Goal: Task Accomplishment & Management: Complete application form

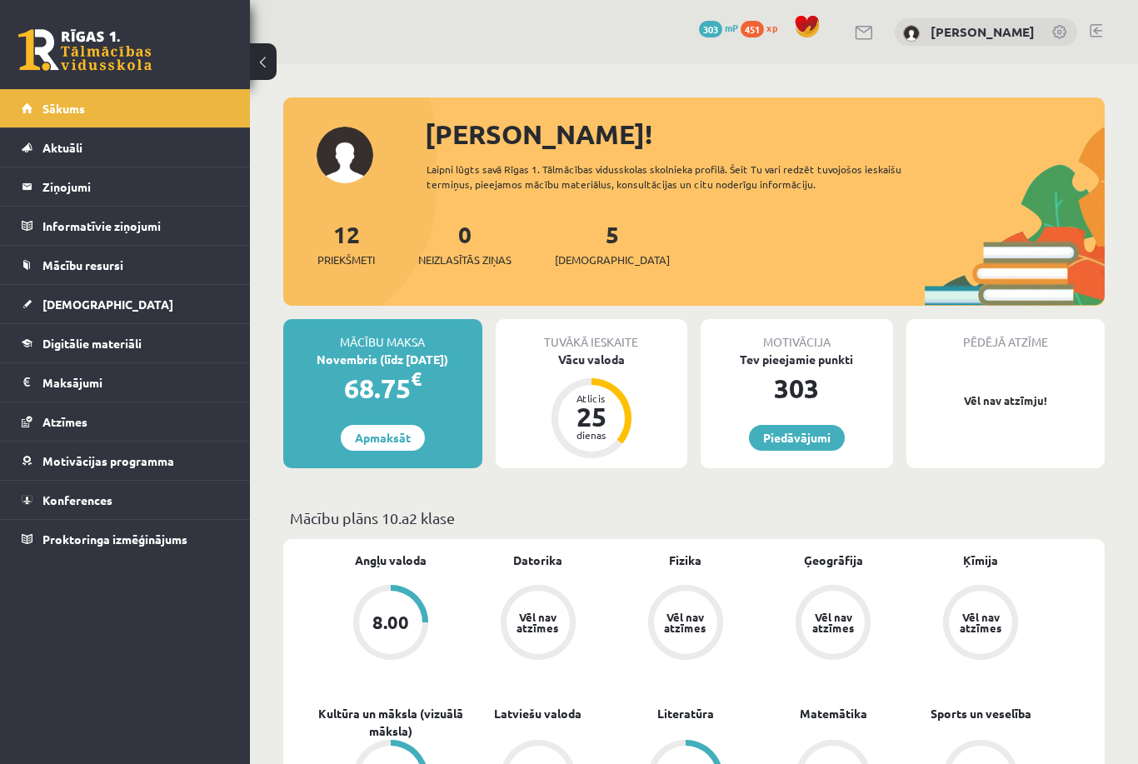
scroll to position [304, 0]
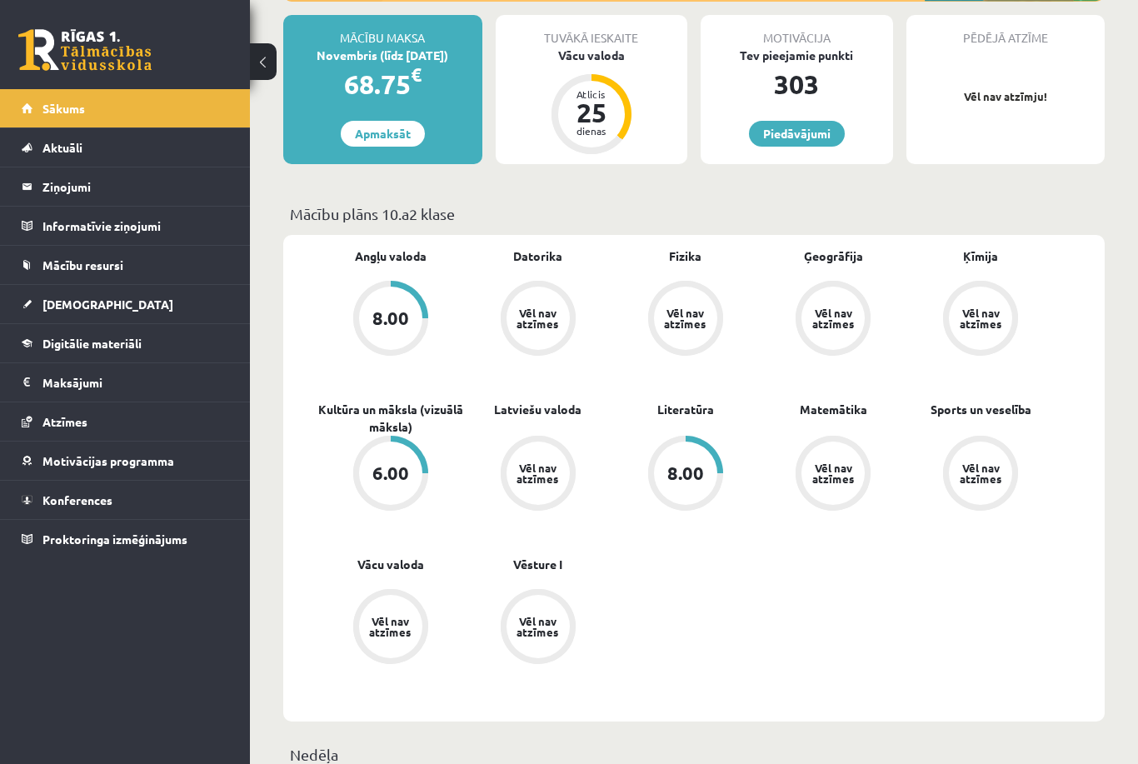
click at [836, 462] on div "Vēl nav atzīmes" at bounding box center [833, 473] width 47 height 22
click at [845, 407] on link "Matemātika" at bounding box center [833, 409] width 67 height 17
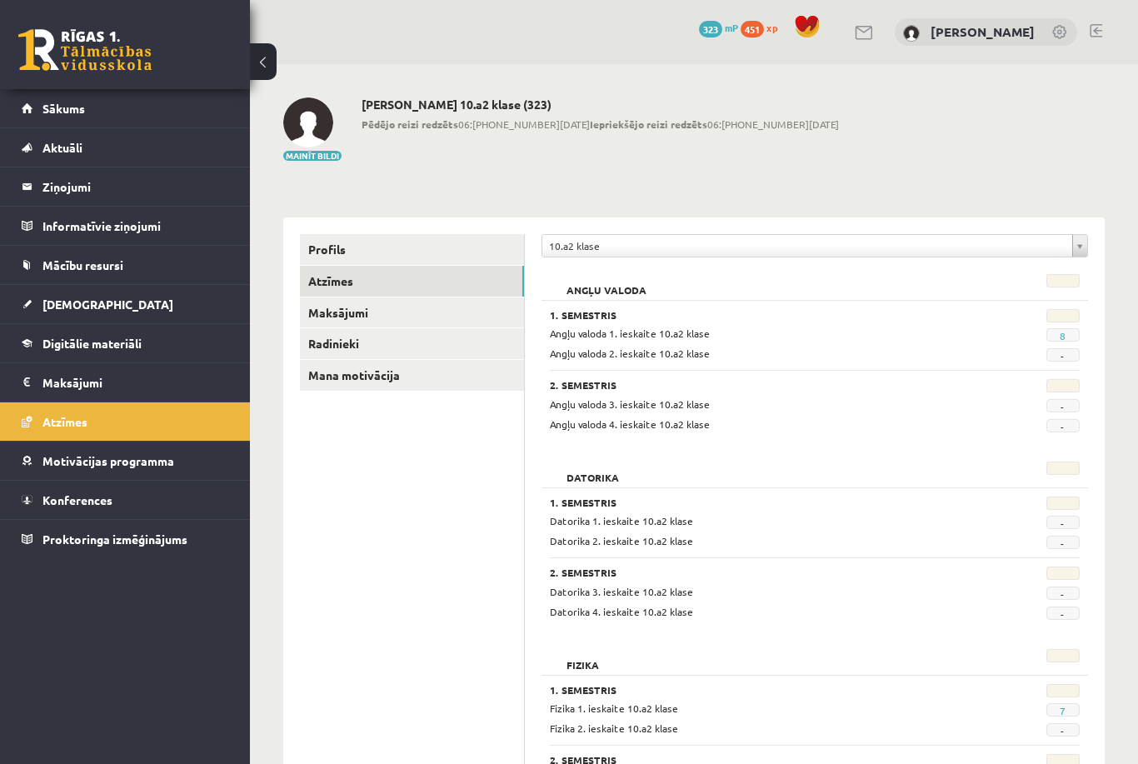
scroll to position [9, 0]
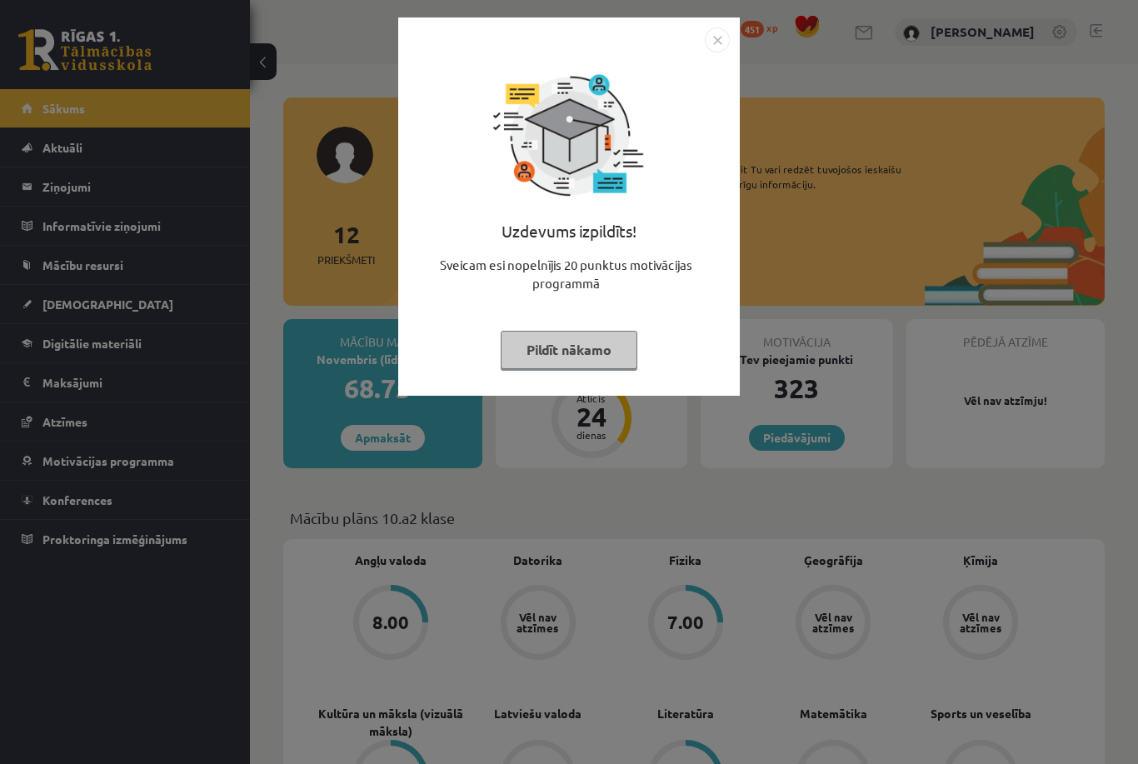
click at [586, 349] on button "Pildīt nākamo" at bounding box center [569, 350] width 137 height 38
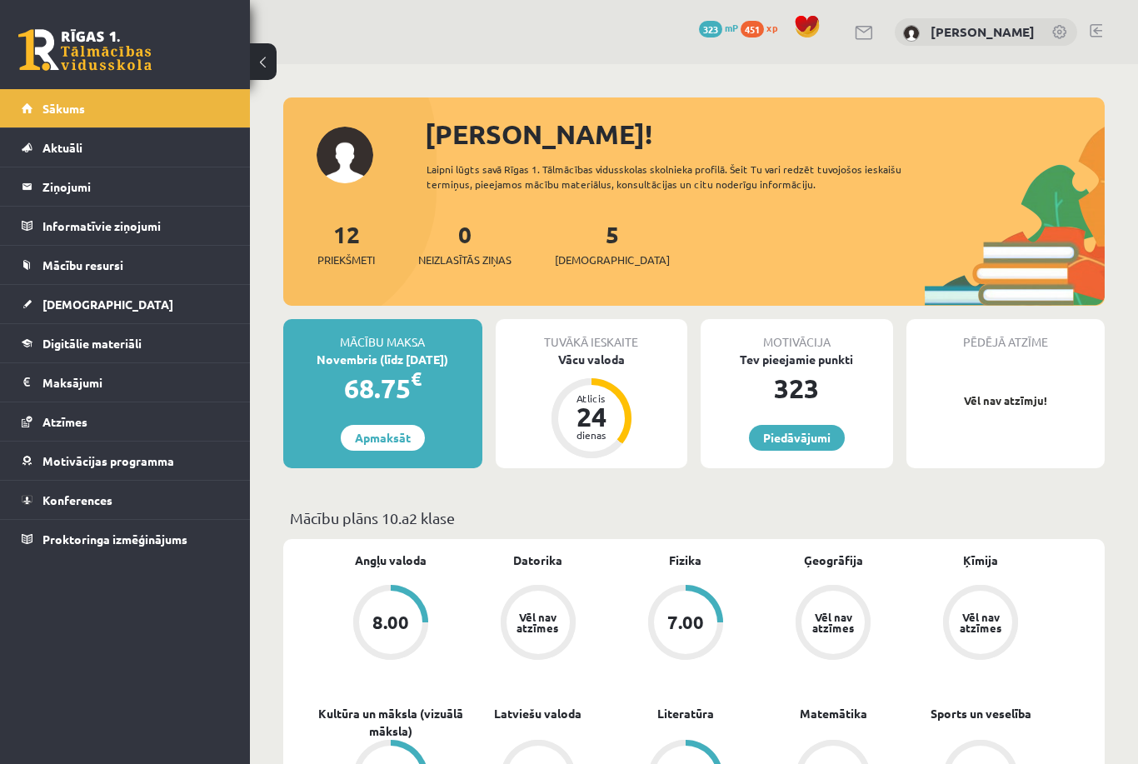
click at [777, 444] on link "Piedāvājumi" at bounding box center [797, 438] width 96 height 26
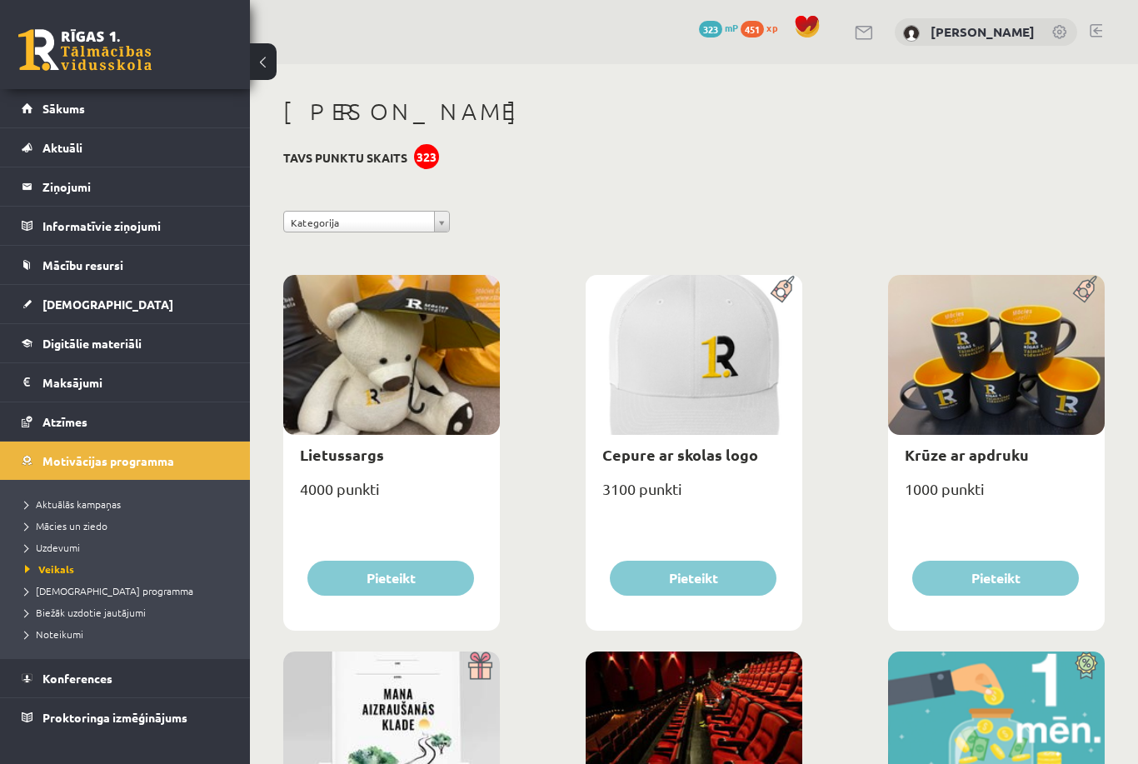
click at [69, 112] on span "Sākums" at bounding box center [63, 108] width 42 height 15
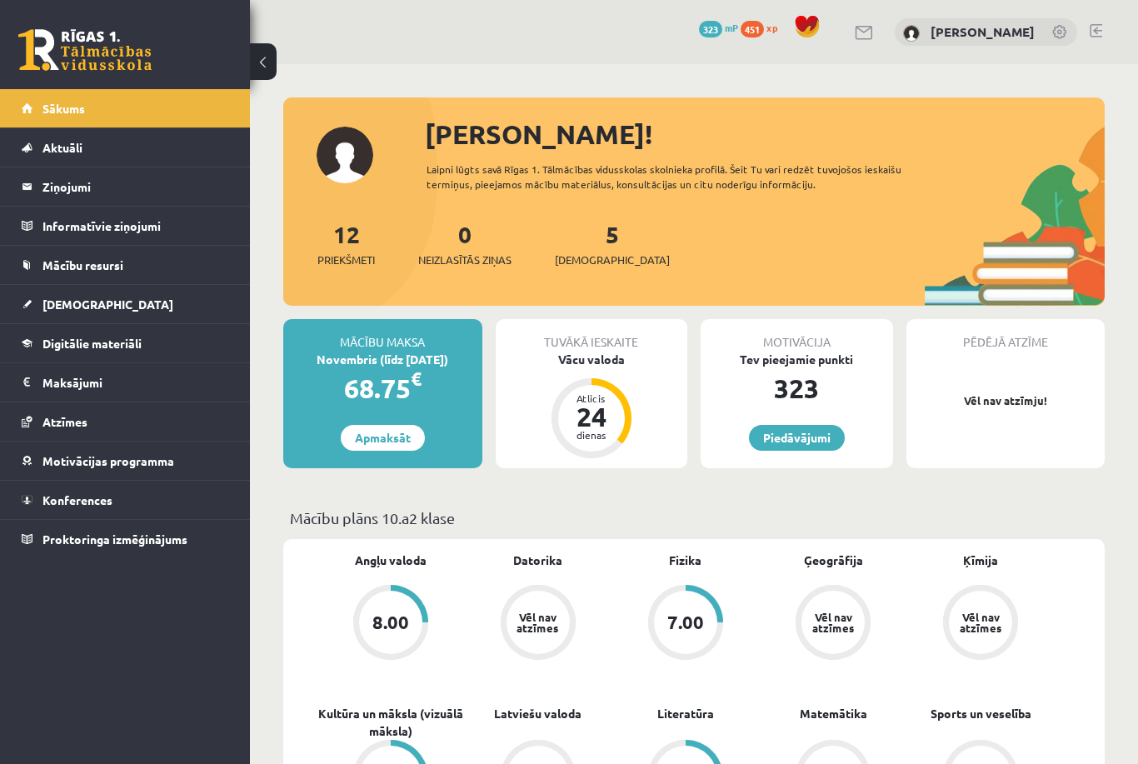
click at [667, 417] on div "Tuvākā ieskaite Vācu valoda Atlicis 24 dienas" at bounding box center [592, 393] width 192 height 149
click at [625, 438] on div "Atlicis 24 dienas" at bounding box center [592, 418] width 80 height 80
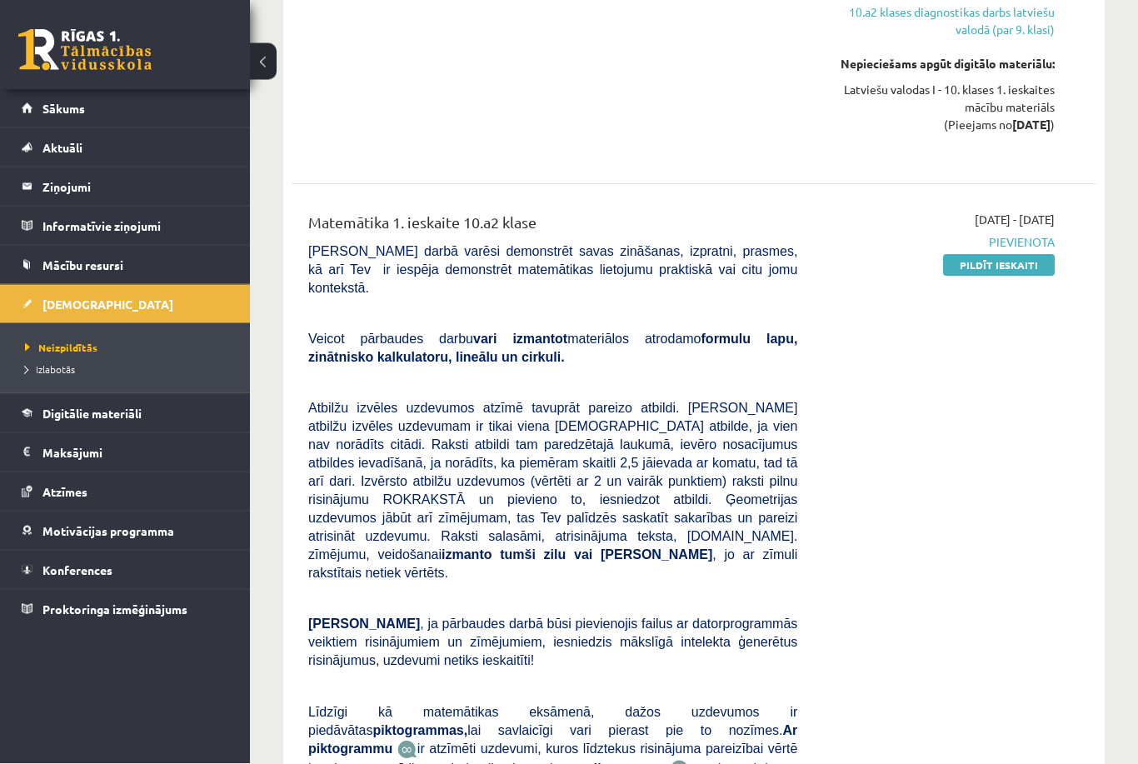
scroll to position [1596, 0]
click at [955, 254] on link "Pildīt ieskaiti" at bounding box center [999, 265] width 112 height 22
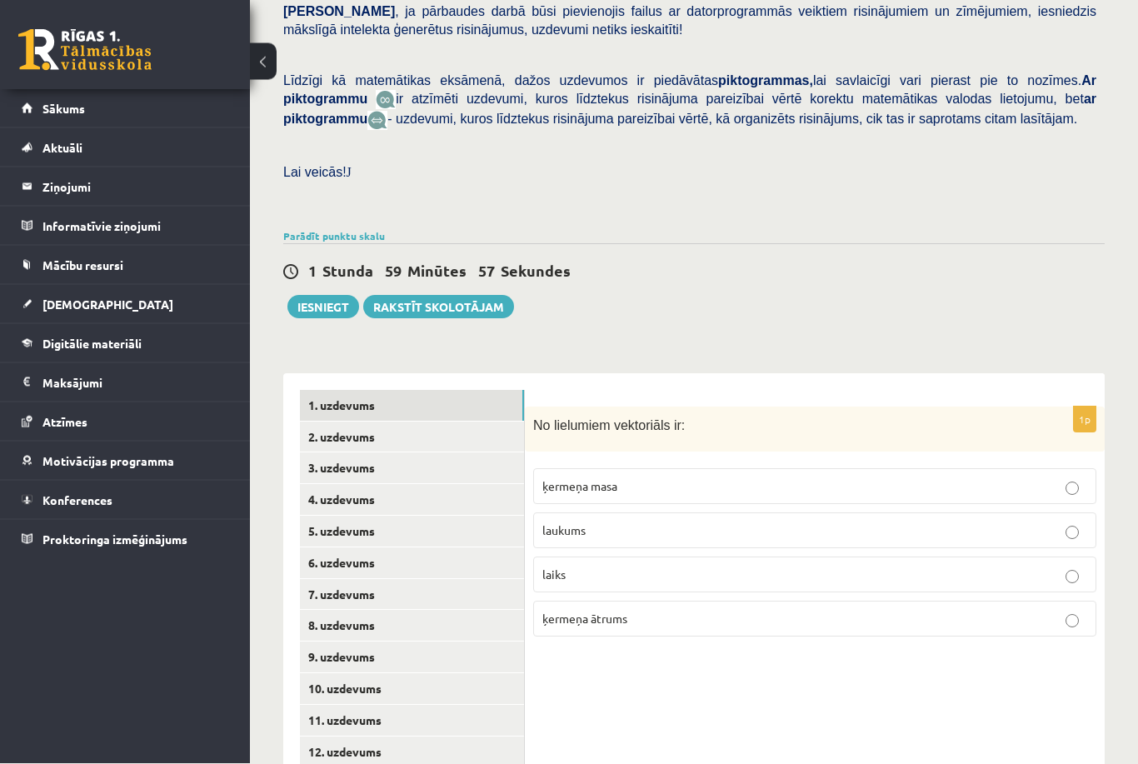
scroll to position [397, 0]
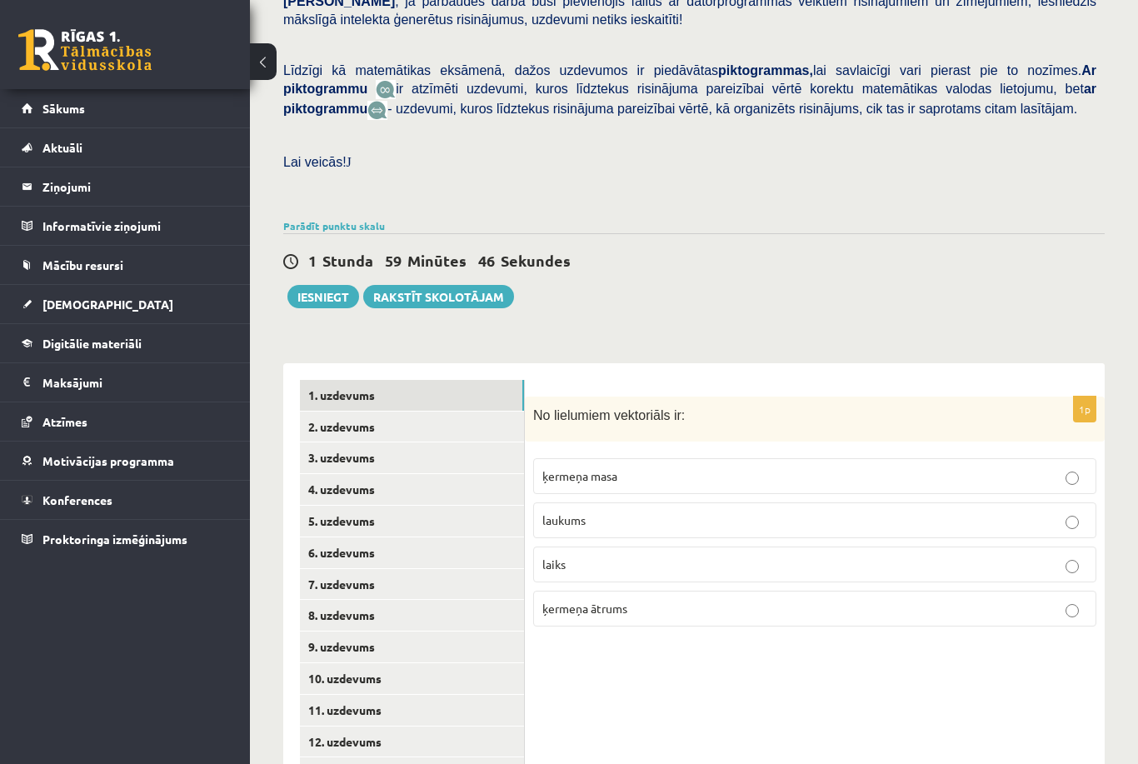
click at [327, 416] on link "2. uzdevums" at bounding box center [412, 427] width 224 height 31
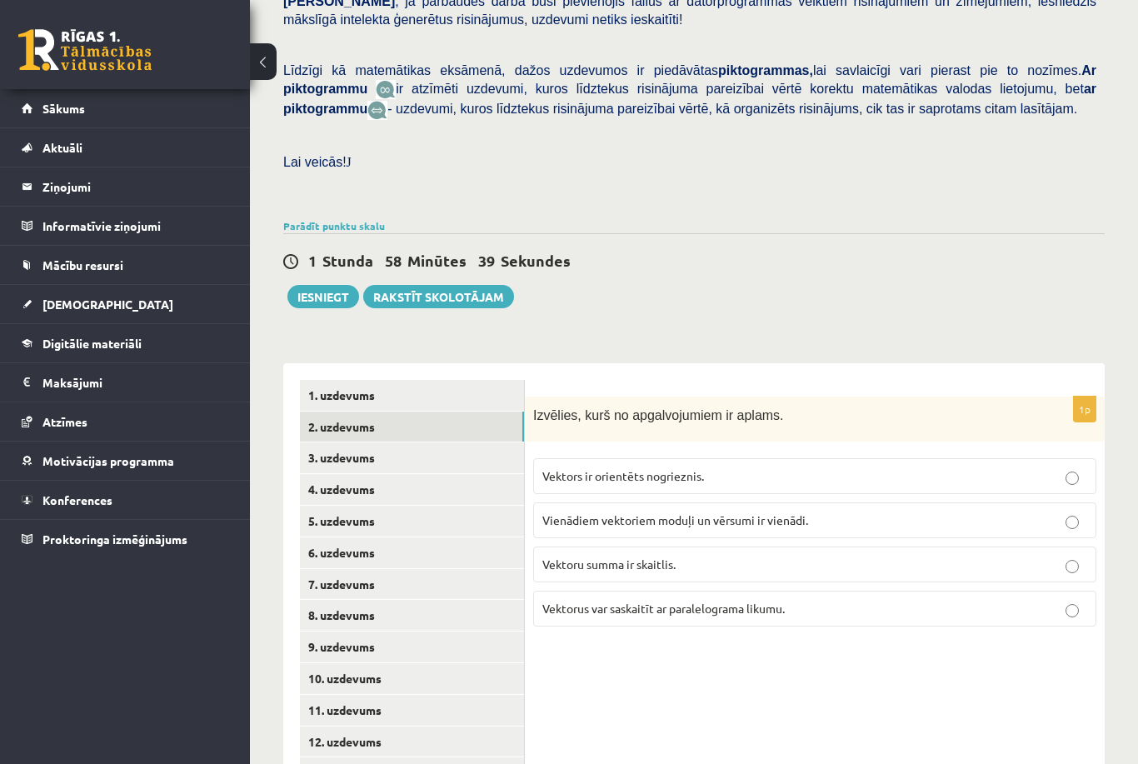
click at [387, 386] on link "1. uzdevums" at bounding box center [412, 395] width 224 height 31
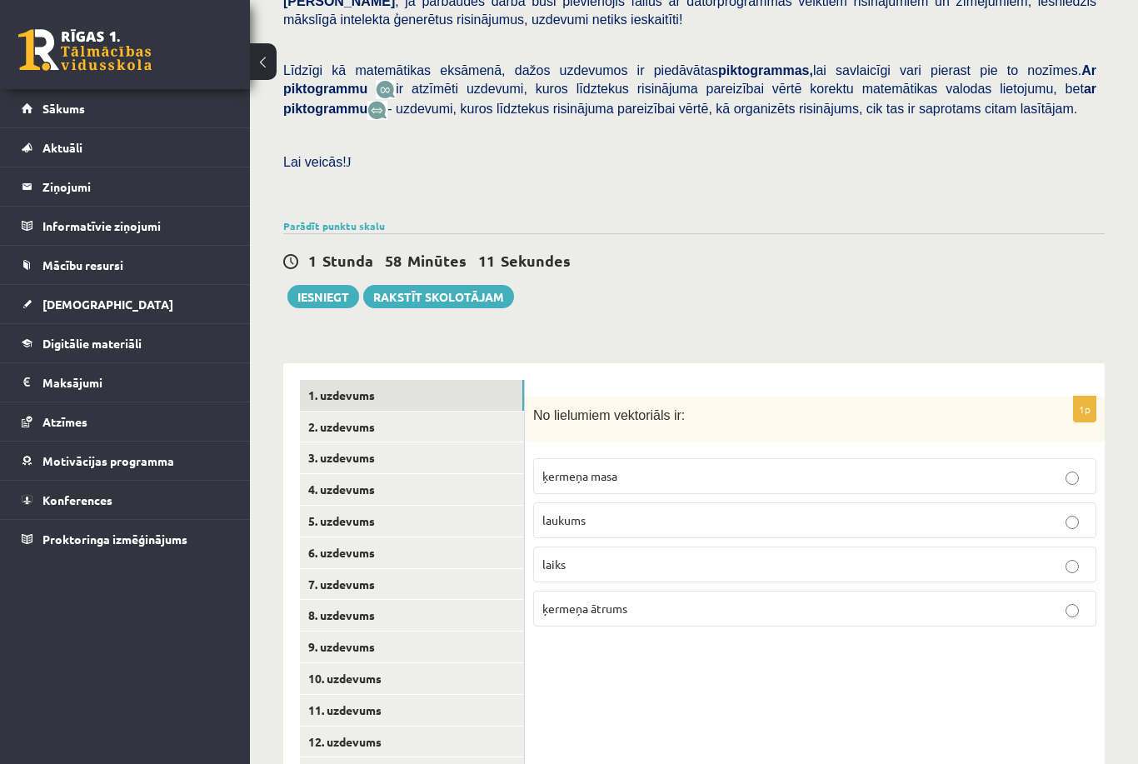
click at [608, 601] on span "ķermeņa ātrums" at bounding box center [584, 608] width 85 height 15
click at [347, 396] on link "1. uzdevums" at bounding box center [412, 395] width 224 height 31
click at [362, 393] on link "1. uzdevums" at bounding box center [412, 395] width 224 height 31
click at [347, 417] on link "2. uzdevums" at bounding box center [412, 427] width 224 height 31
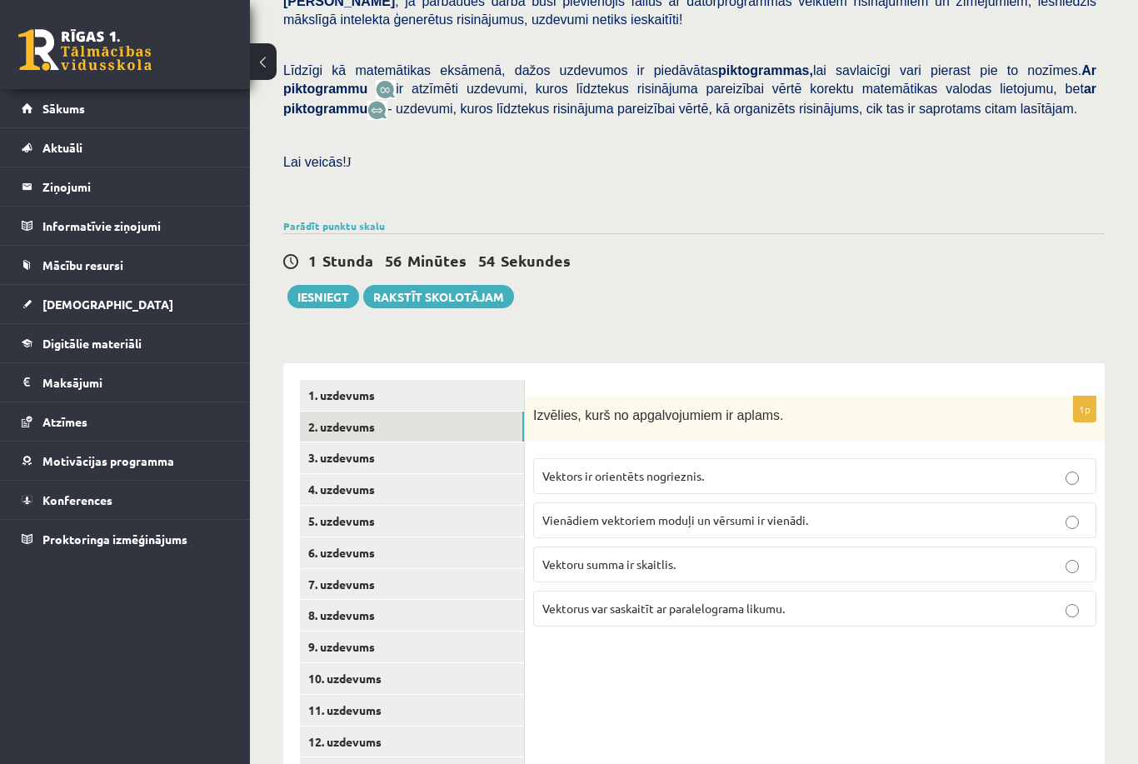
click at [627, 557] on span "Vektoru summa ir skaitlis." at bounding box center [608, 564] width 133 height 15
click at [384, 442] on link "3. uzdevums" at bounding box center [412, 457] width 224 height 31
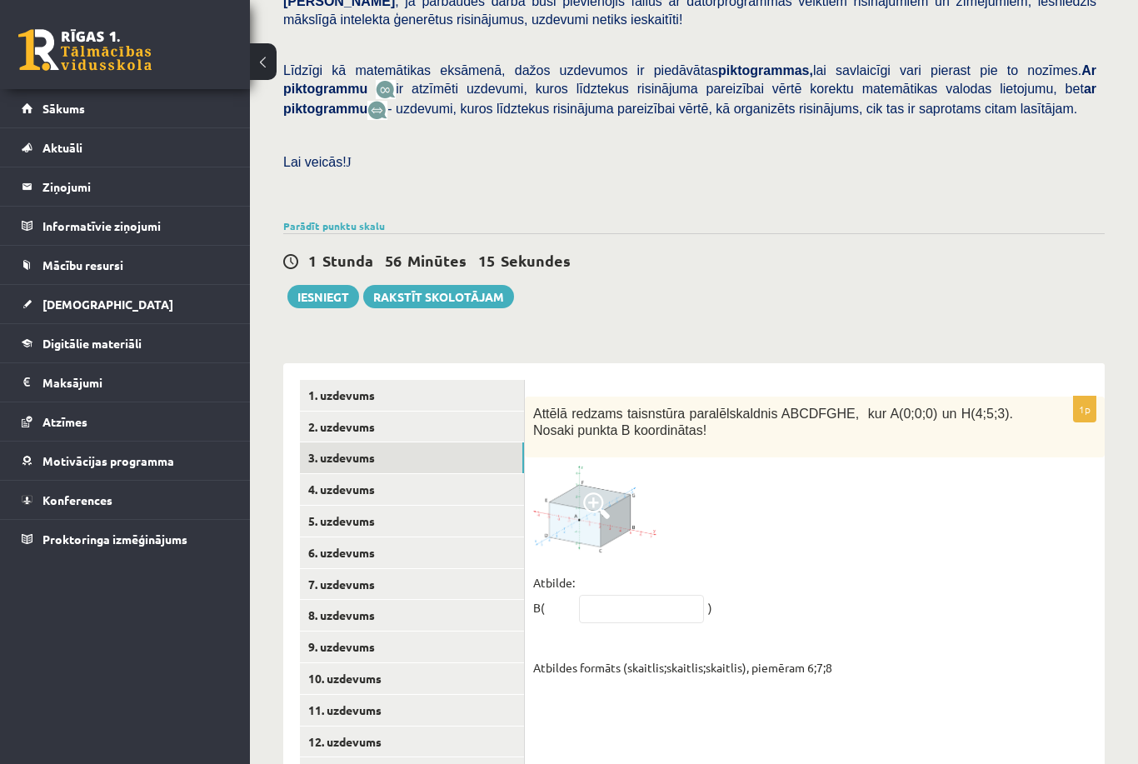
click at [597, 509] on img at bounding box center [595, 509] width 125 height 87
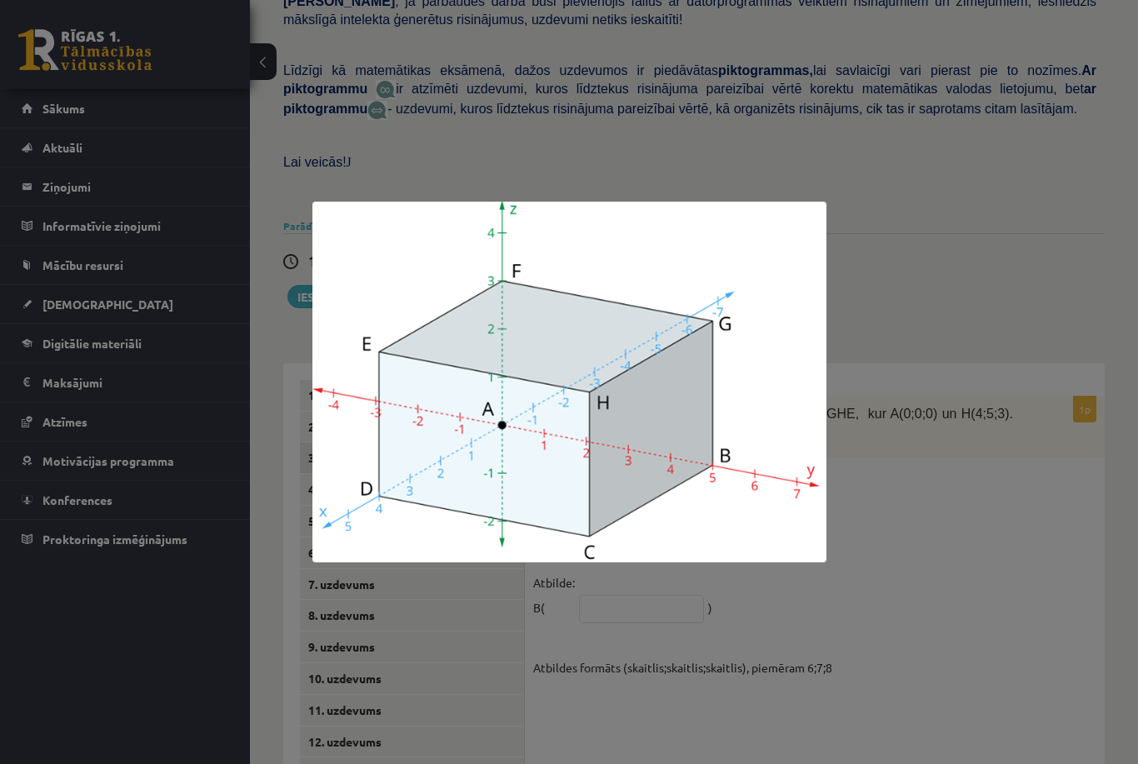
click at [974, 452] on div at bounding box center [569, 382] width 1138 height 764
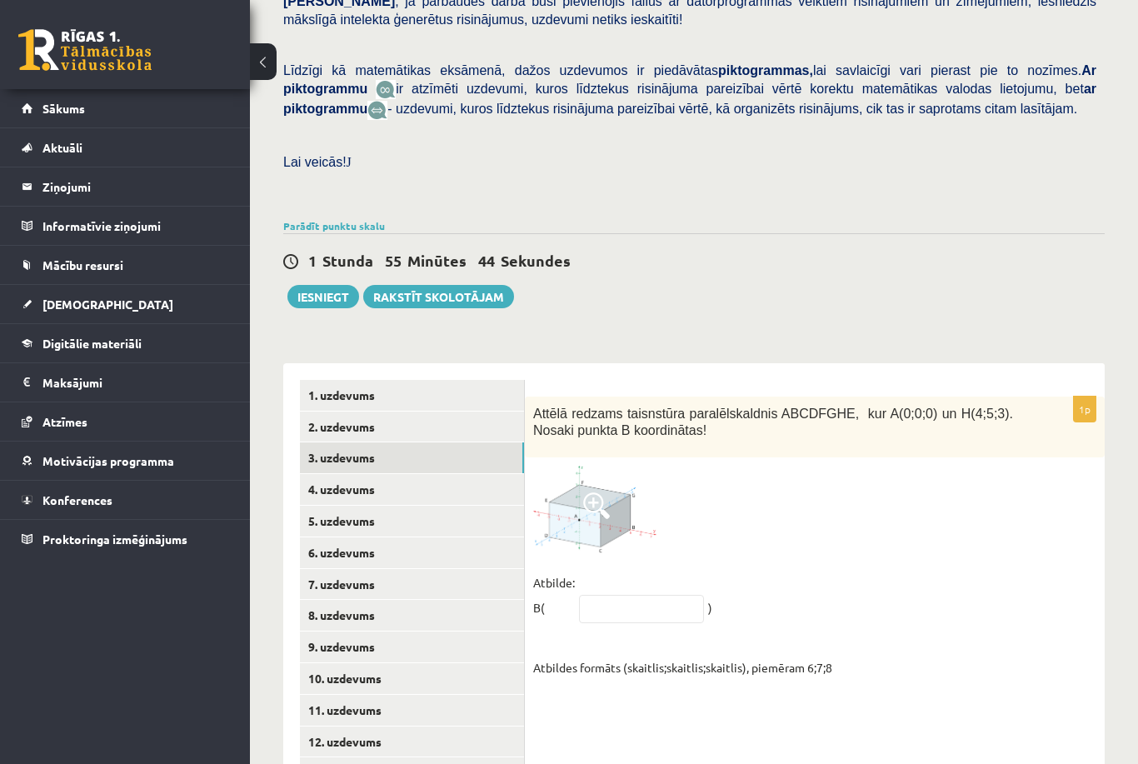
click at [616, 507] on img at bounding box center [595, 509] width 125 height 87
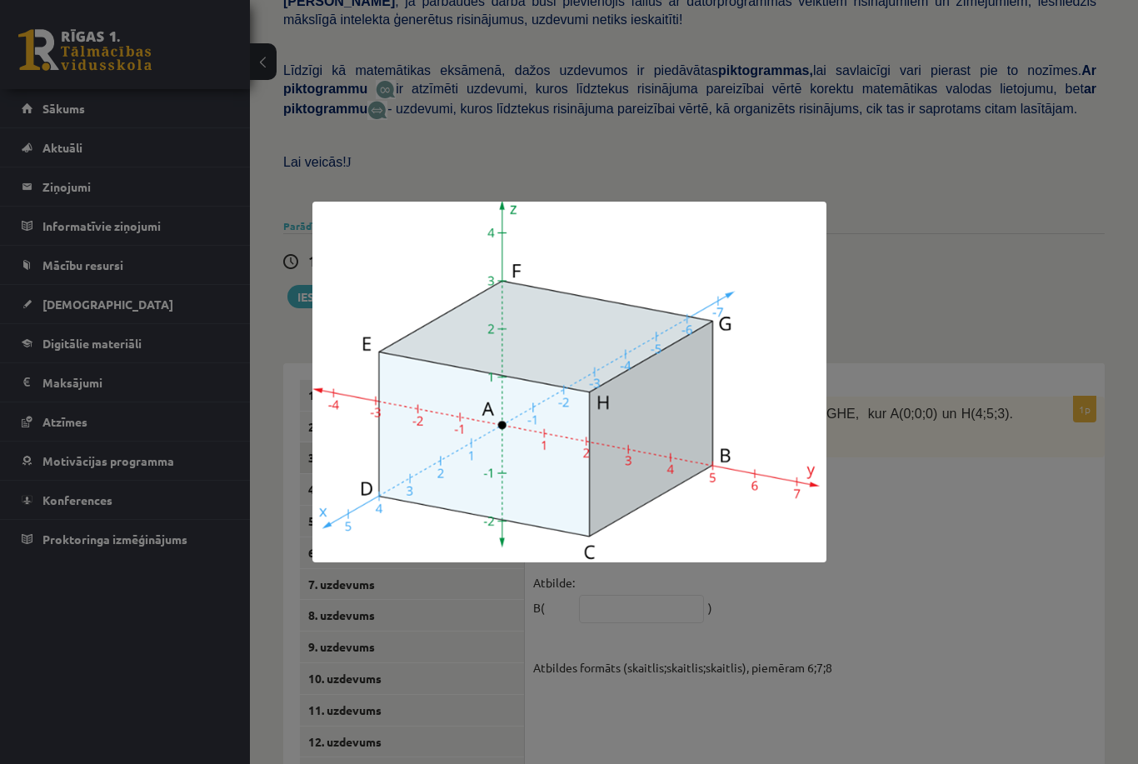
click at [1002, 568] on div at bounding box center [569, 382] width 1138 height 764
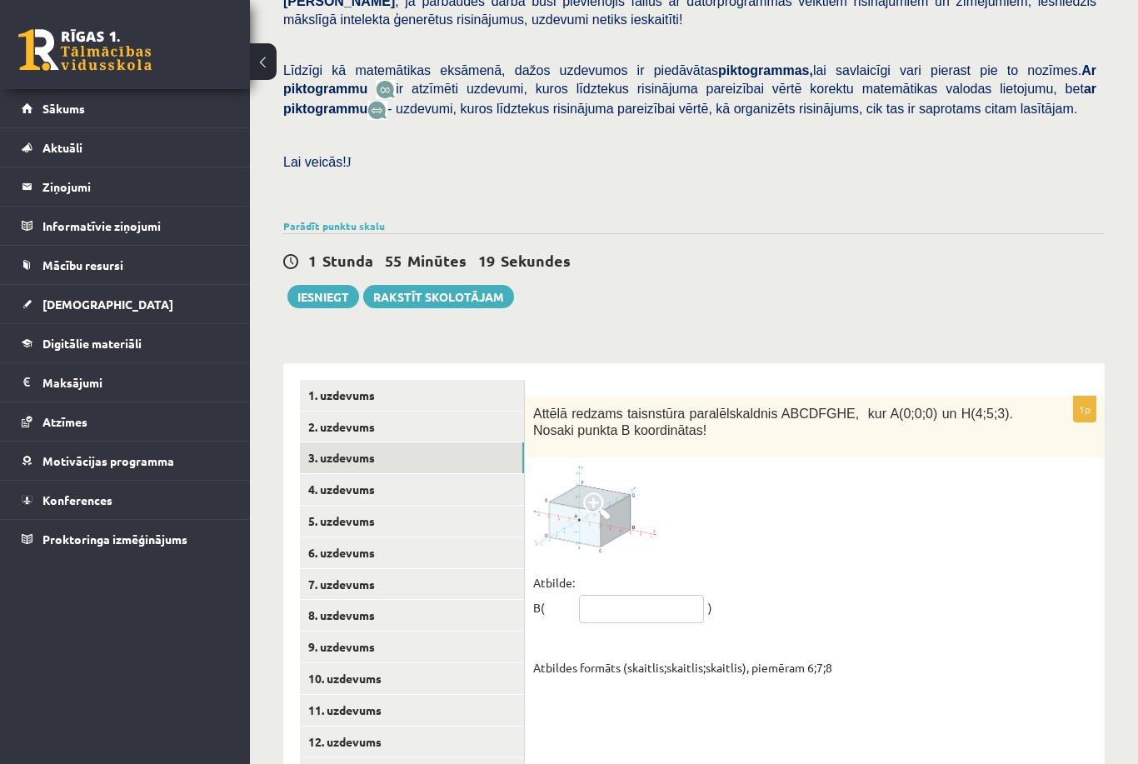
click at [639, 595] on input "text" at bounding box center [641, 609] width 125 height 28
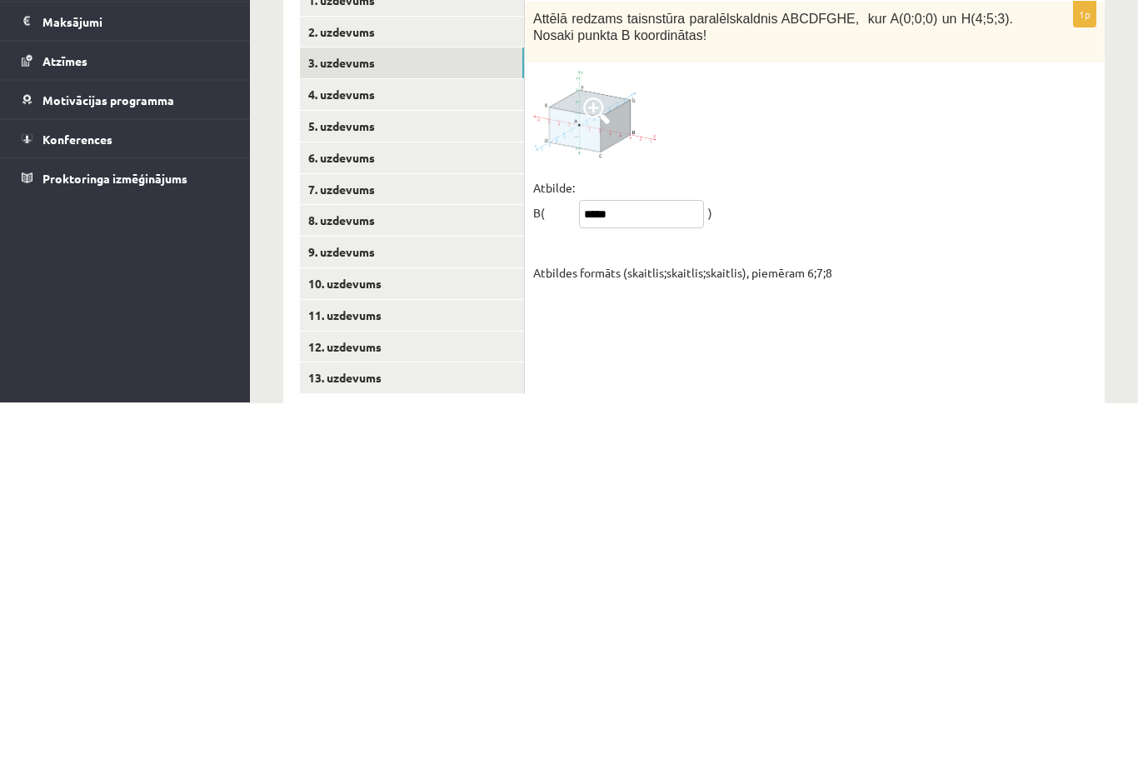
type input "*****"
click at [955, 330] on div "1p Attēlā redzams taisnstūra paralēlskaldnis ABCDFGHE, kur A(0;0;0) un H(4;5;3)…" at bounding box center [815, 551] width 580 height 442
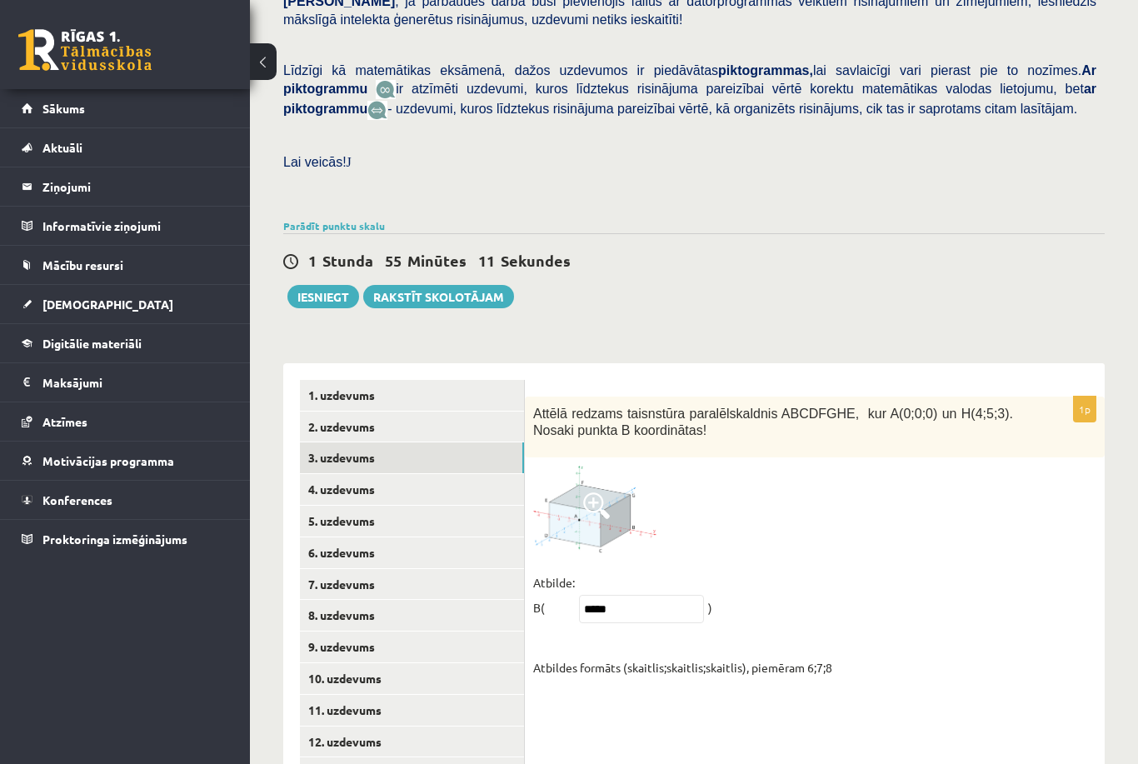
click at [367, 478] on link "4. uzdevums" at bounding box center [412, 489] width 224 height 31
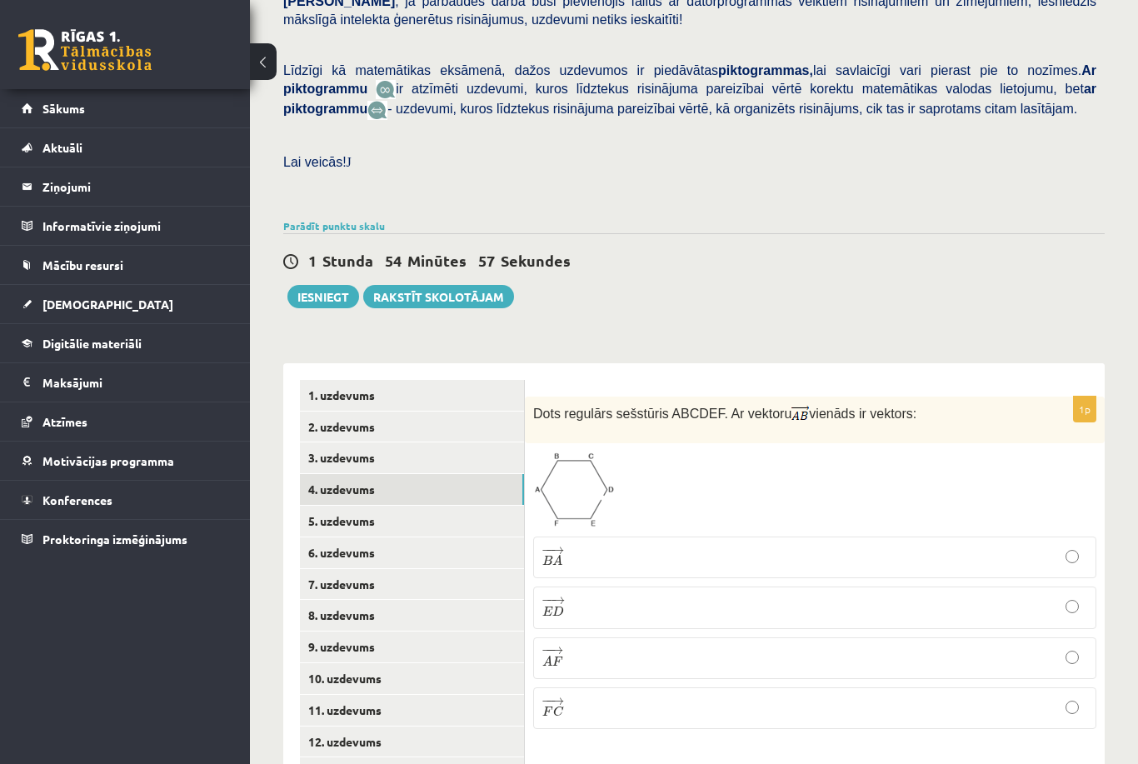
click at [750, 598] on p "− − → E D E D →" at bounding box center [814, 607] width 545 height 23
click at [353, 506] on link "5. uzdevums" at bounding box center [412, 521] width 224 height 31
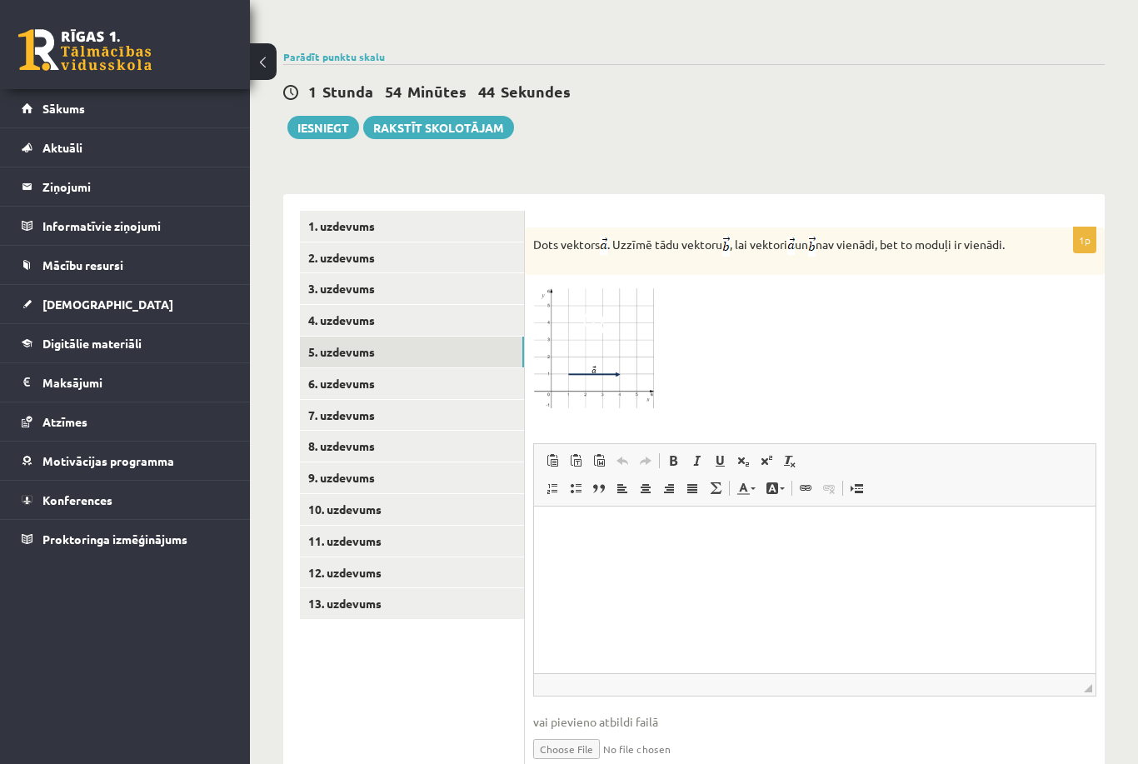
scroll to position [592, 0]
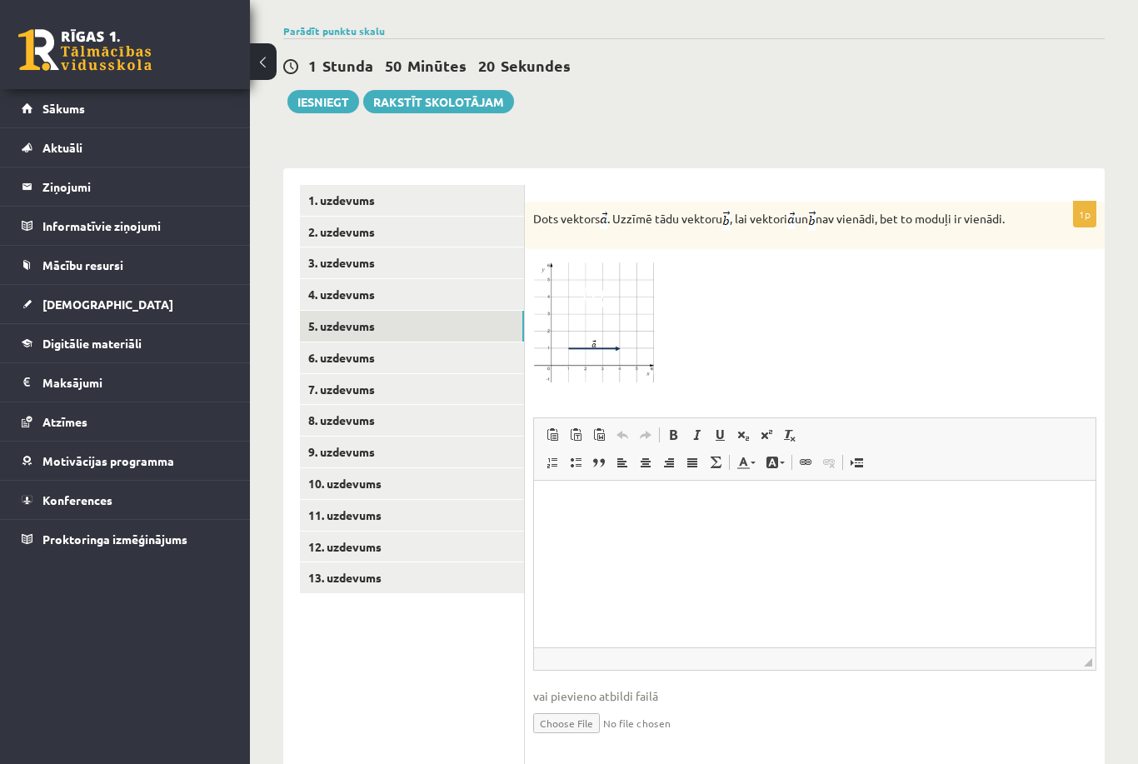
click at [322, 342] on link "6. uzdevums" at bounding box center [412, 357] width 224 height 31
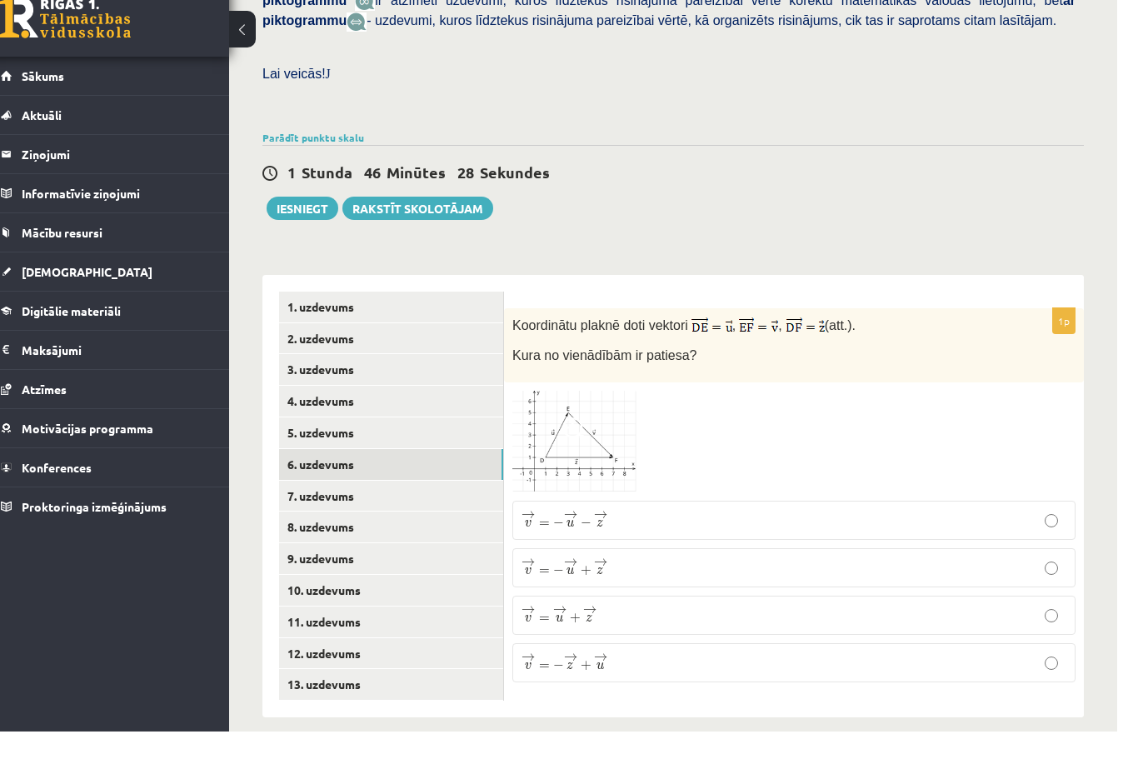
scroll to position [453, 0]
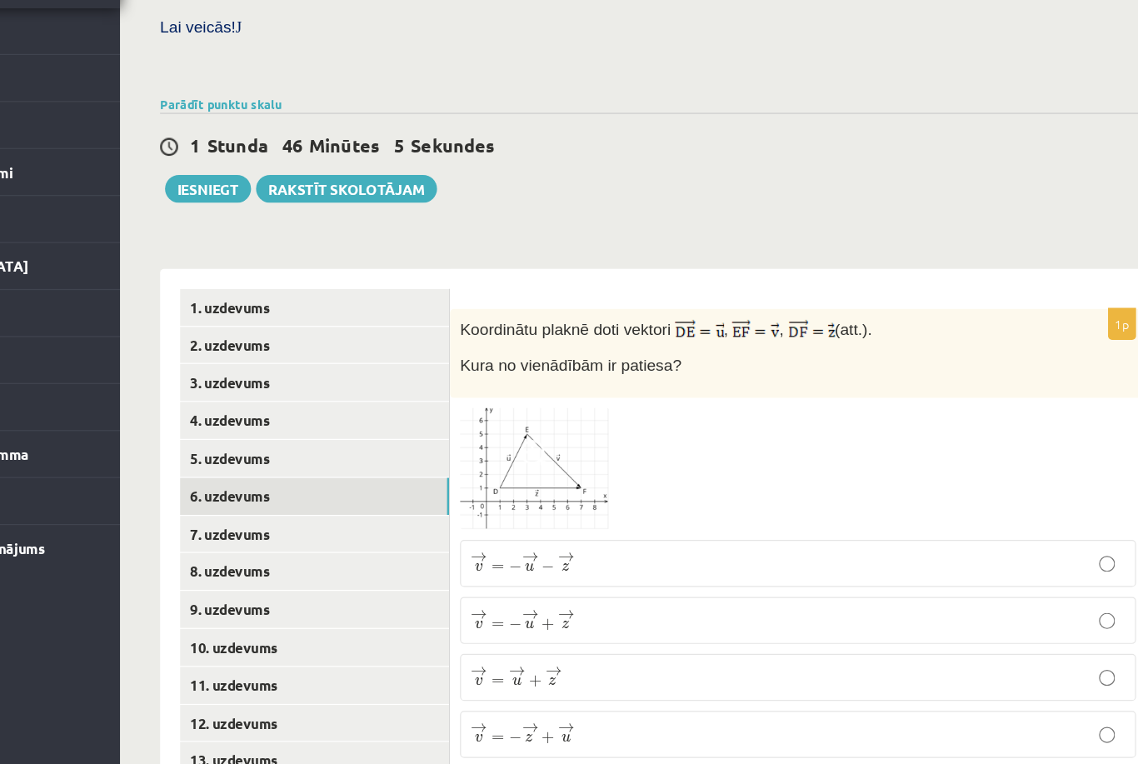
click at [316, 512] on link "7. uzdevums" at bounding box center [412, 527] width 224 height 31
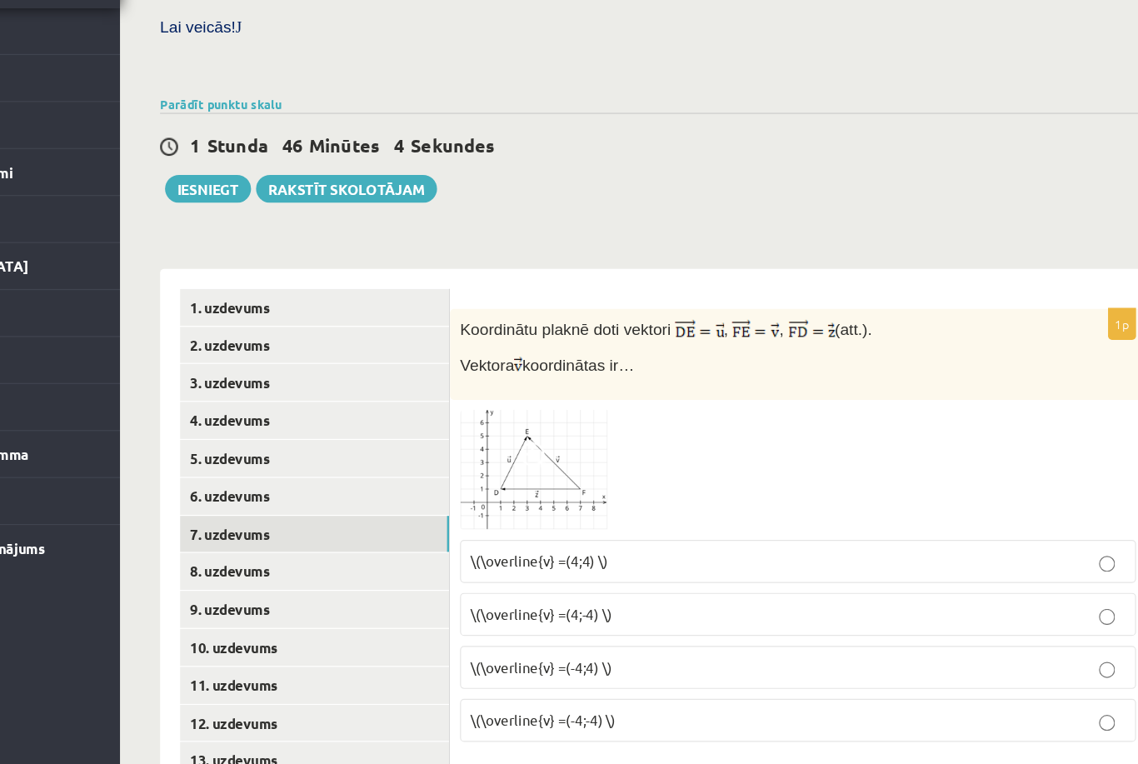
scroll to position [451, 0]
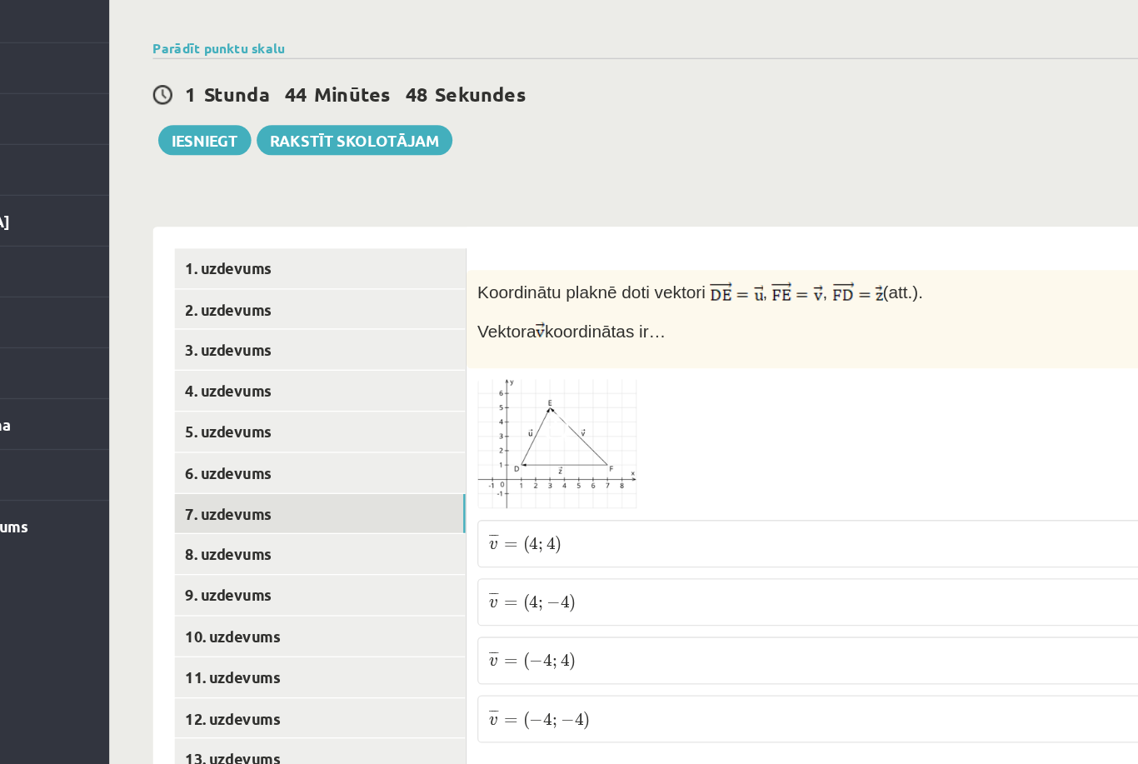
click at [300, 546] on link "8. uzdevums" at bounding box center [412, 561] width 224 height 31
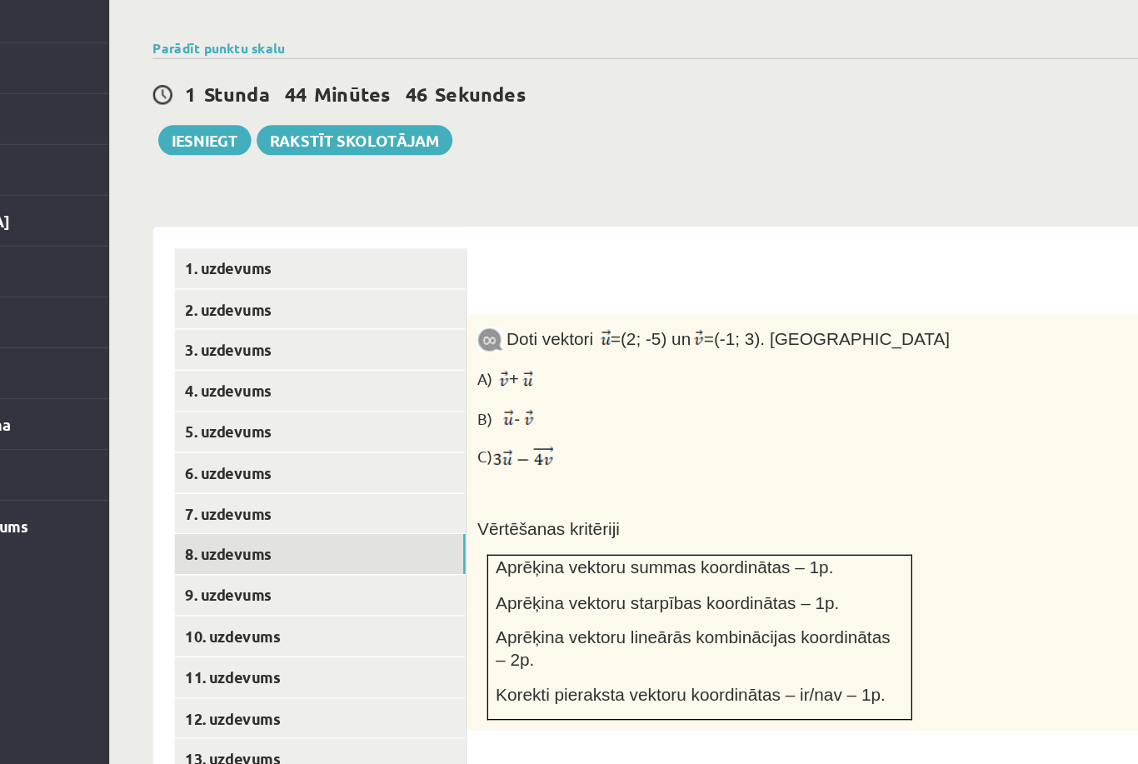
click at [300, 515] on link "7. uzdevums" at bounding box center [412, 530] width 224 height 31
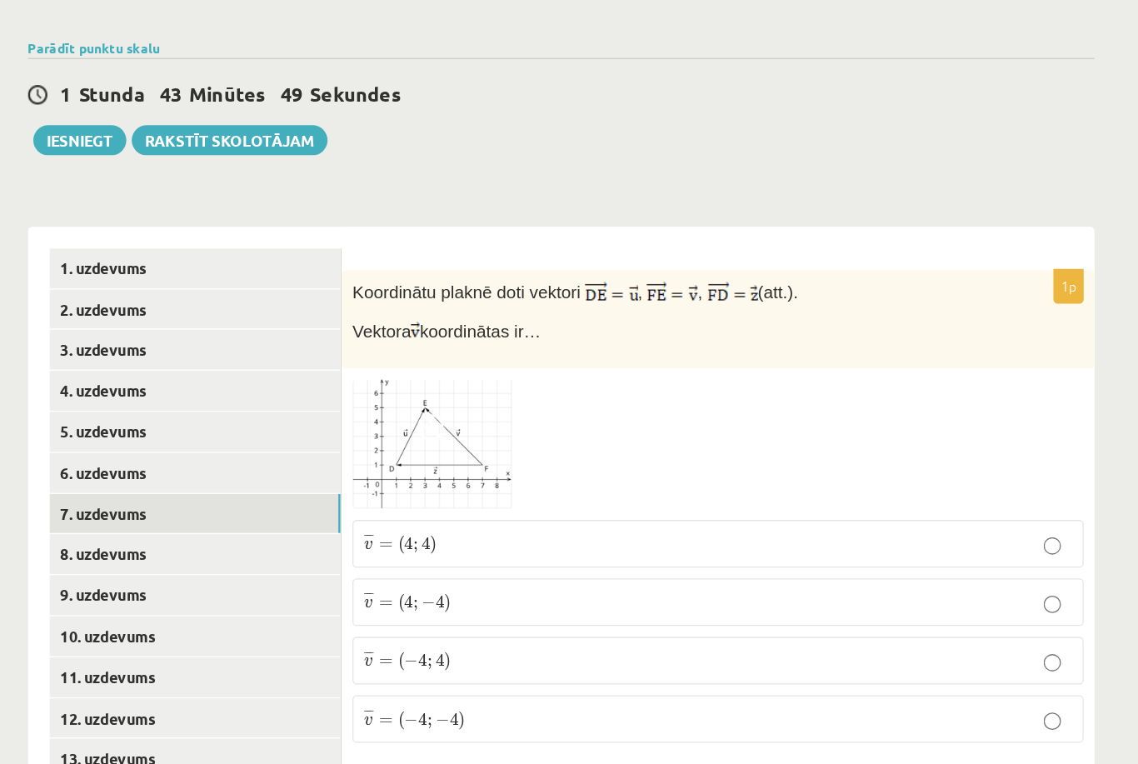
click at [300, 483] on link "6. uzdevums" at bounding box center [412, 498] width 224 height 31
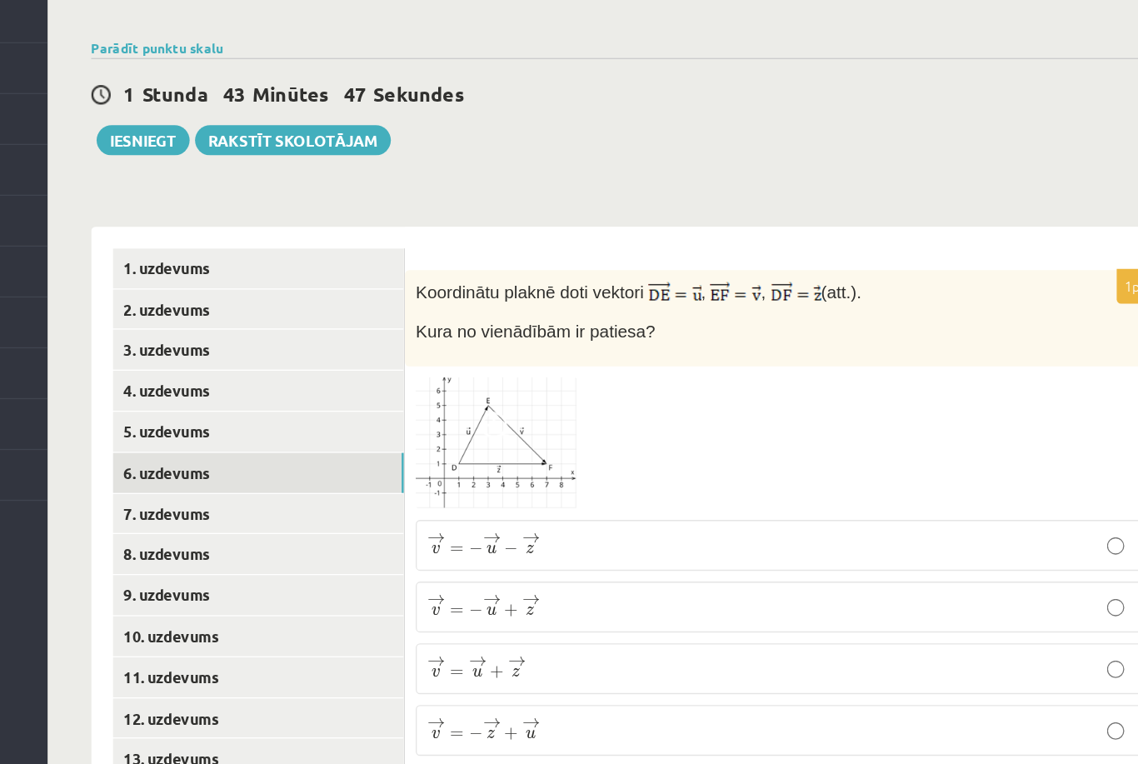
click at [542, 592] on p "→ v = − → u + → z v → = − u → + z →" at bounding box center [814, 602] width 545 height 21
click at [300, 515] on link "7. uzdevums" at bounding box center [412, 530] width 224 height 31
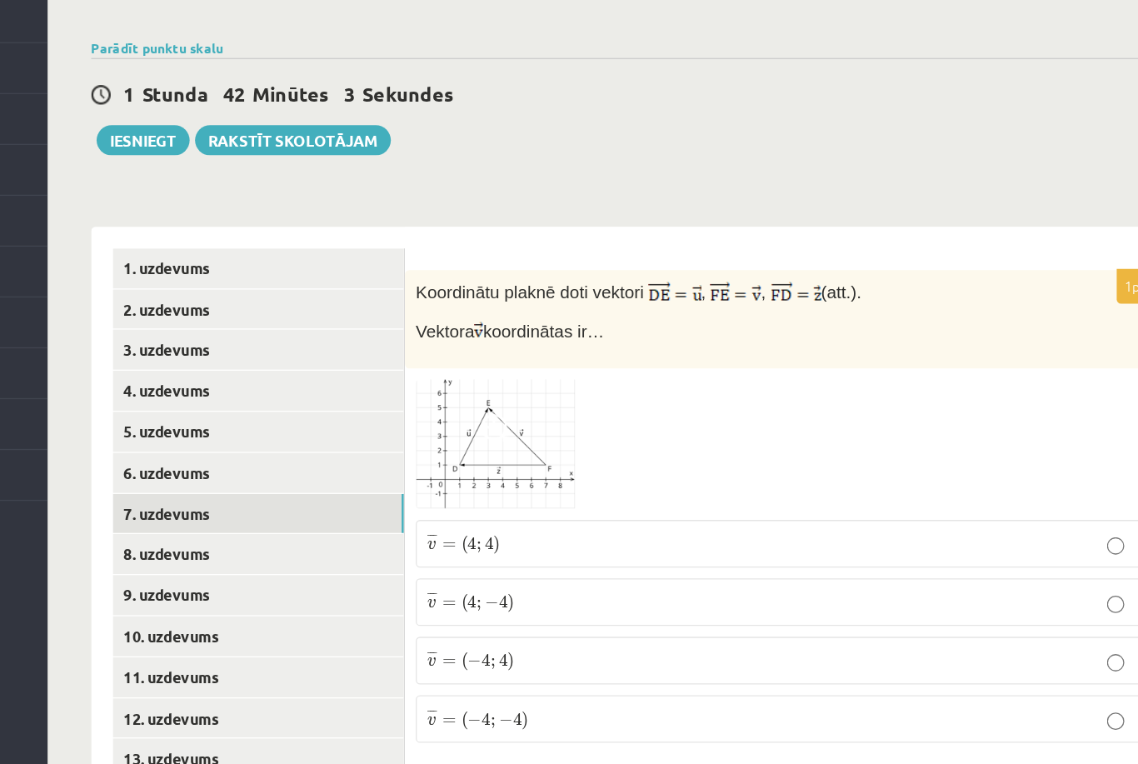
click at [553, 625] on label "¯ ¯ ¯ v = ( − 4 ; 4 ) v ¯ = ( − 4 ; 4 )" at bounding box center [814, 643] width 563 height 37
click at [300, 546] on link "8. uzdevums" at bounding box center [412, 561] width 224 height 31
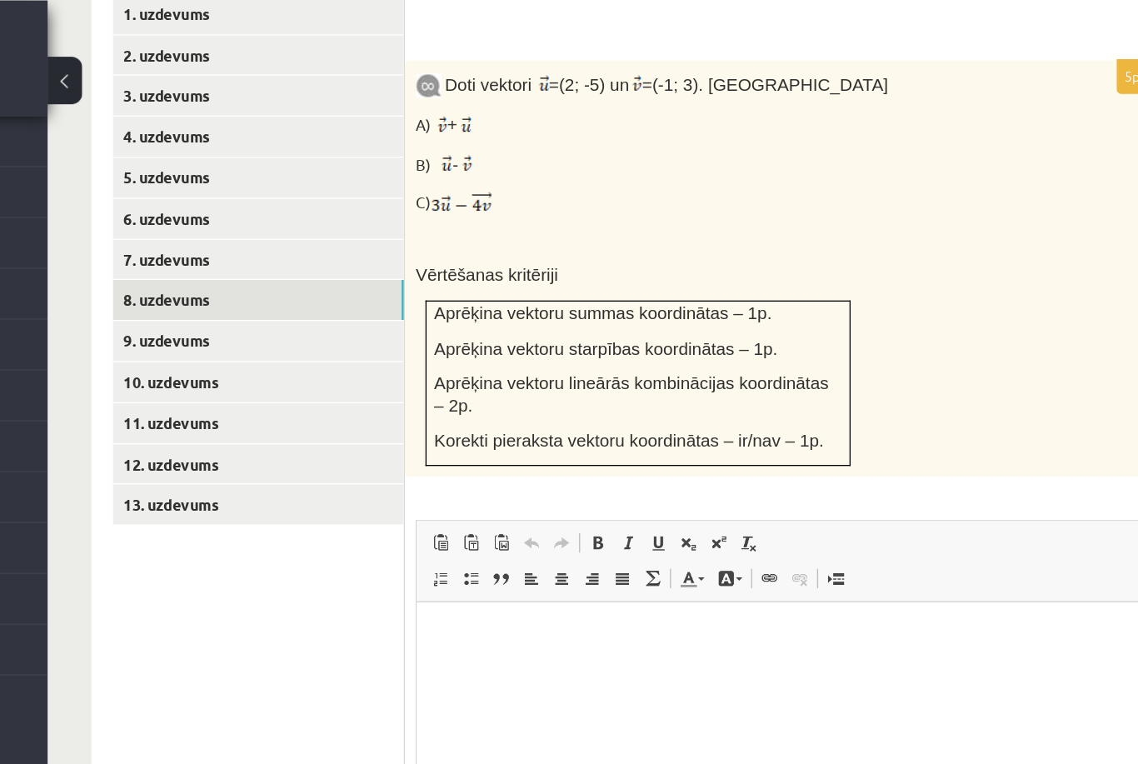
scroll to position [782, 0]
click at [300, 251] on link "9. uzdevums" at bounding box center [412, 262] width 224 height 31
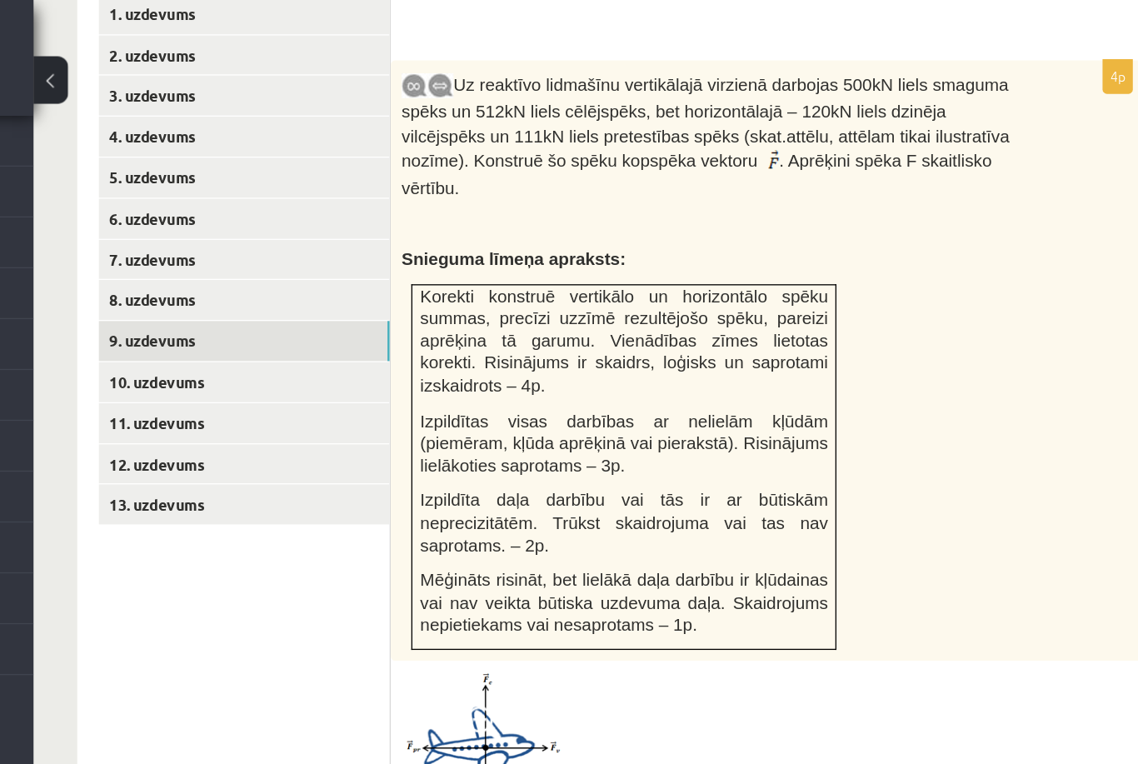
scroll to position [781, 0]
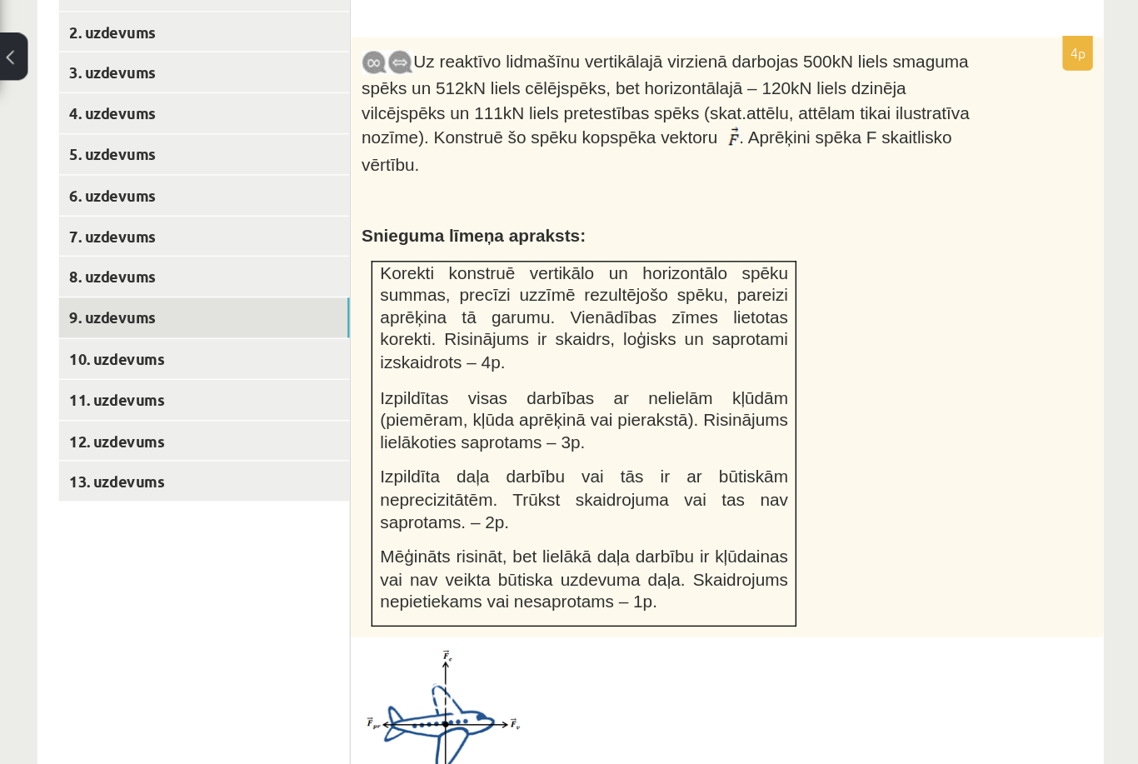
click at [300, 279] on link "10. uzdevums" at bounding box center [412, 294] width 224 height 31
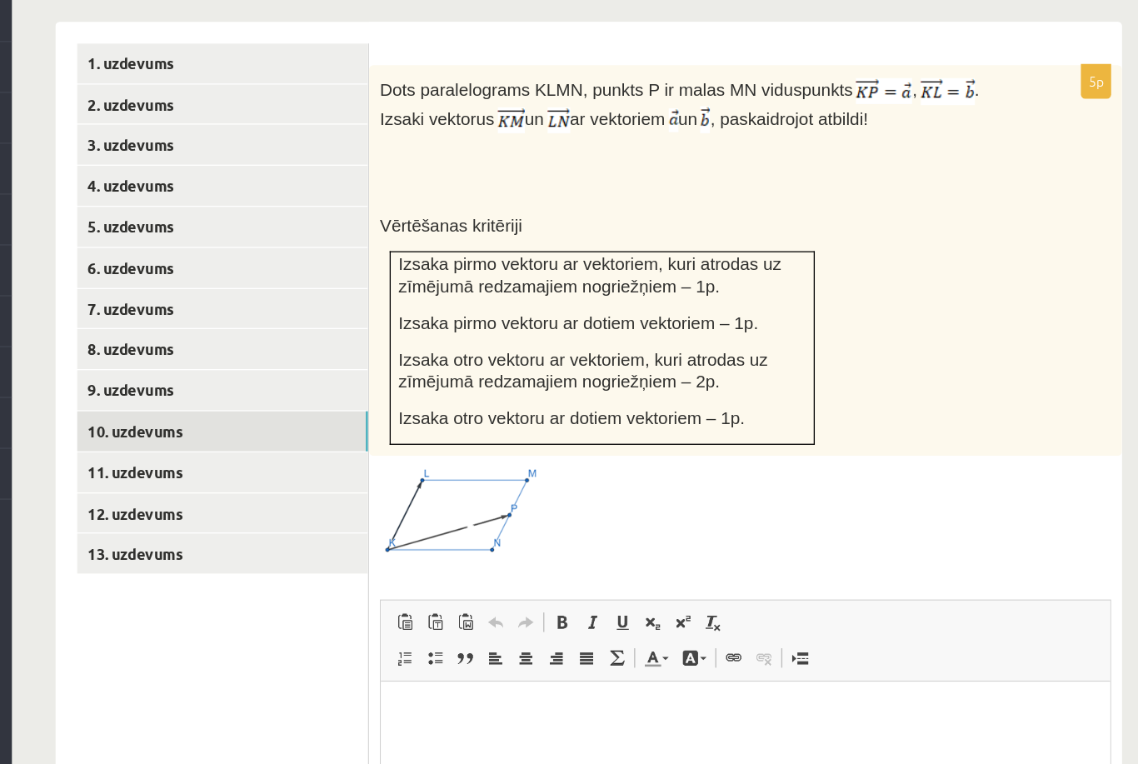
scroll to position [610, 0]
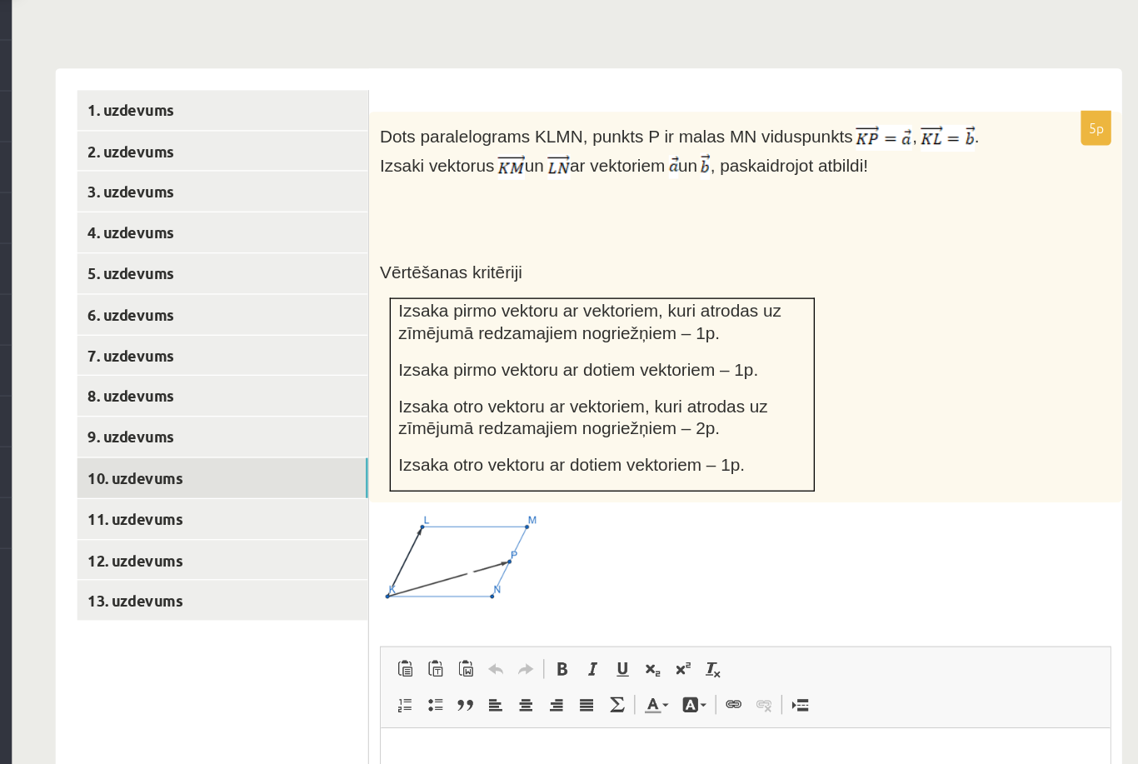
click at [300, 418] on link "9. uzdevums" at bounding box center [412, 433] width 224 height 31
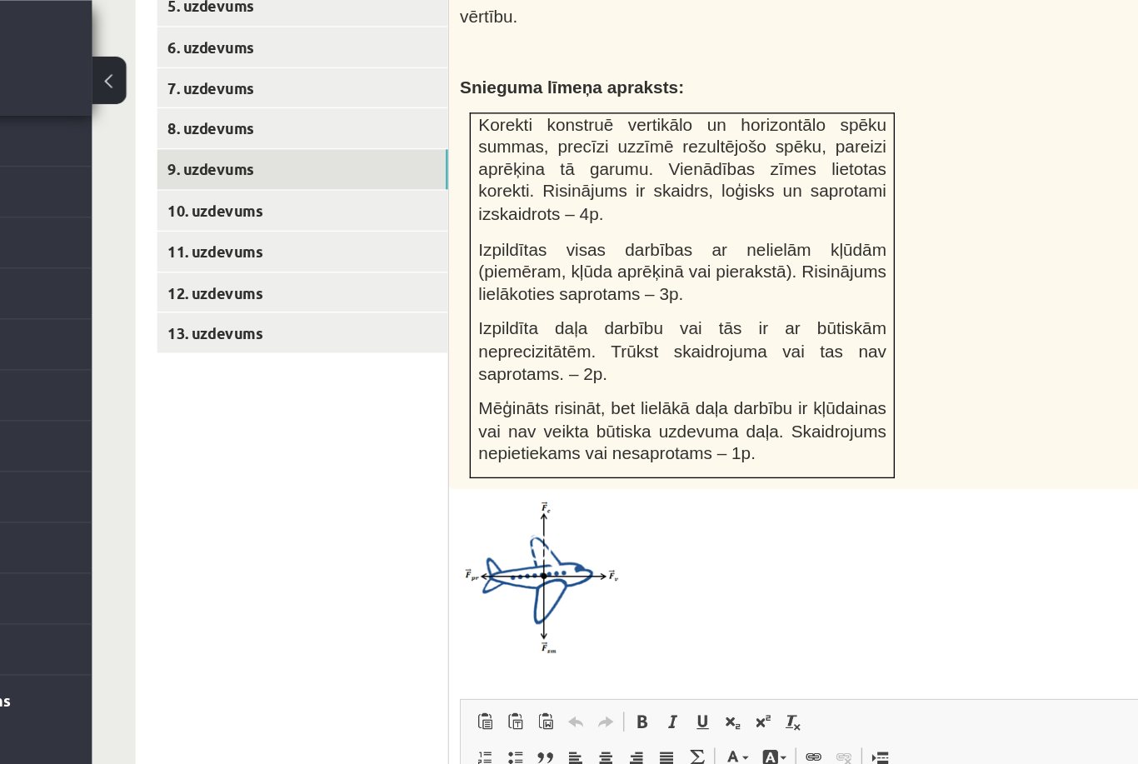
scroll to position [912, 0]
click at [300, 147] on link "10. uzdevums" at bounding box center [412, 162] width 224 height 31
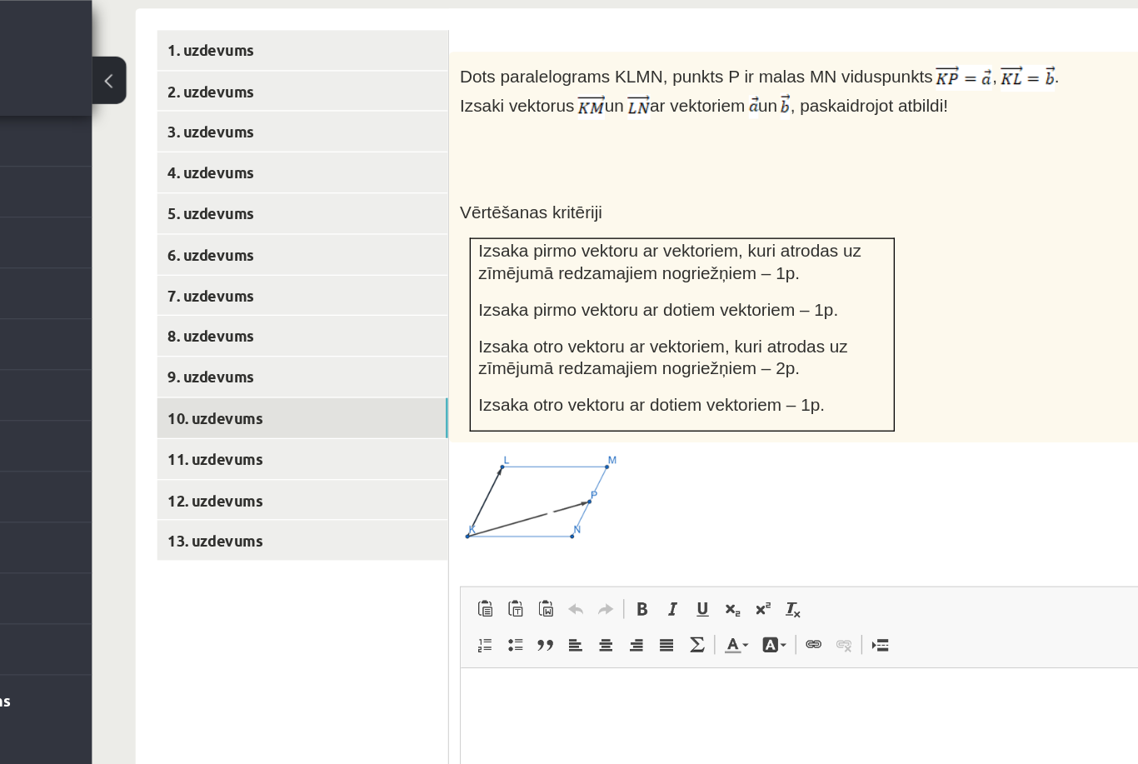
scroll to position [752, 0]
click at [300, 345] on link "11. uzdevums" at bounding box center [412, 354] width 224 height 31
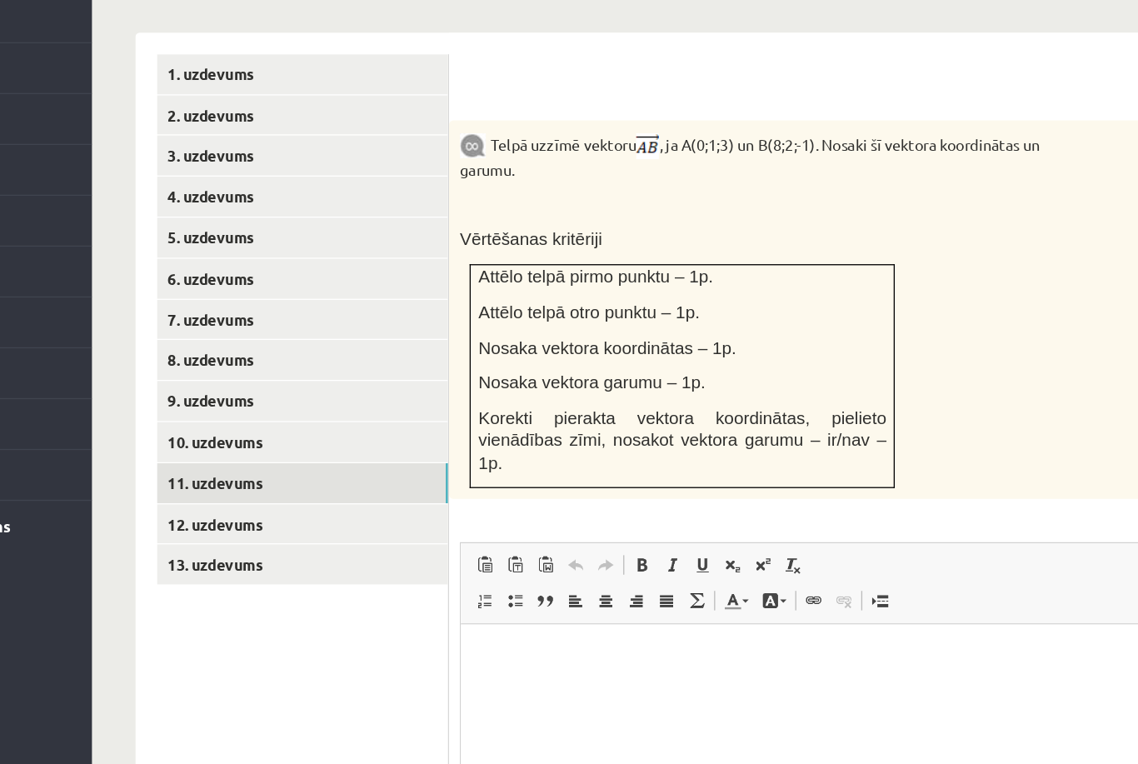
scroll to position [0, 0]
click at [300, 522] on link "12. uzdevums" at bounding box center [412, 537] width 224 height 31
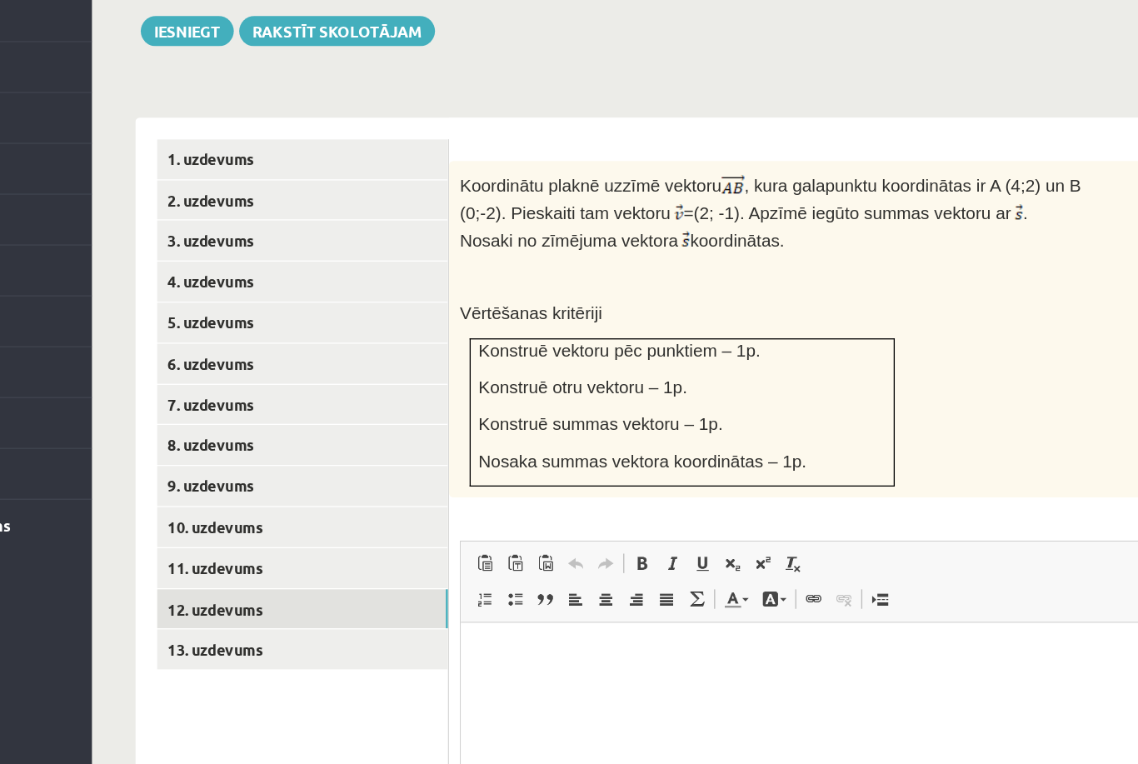
click at [300, 557] on link "11. uzdevums" at bounding box center [412, 572] width 224 height 31
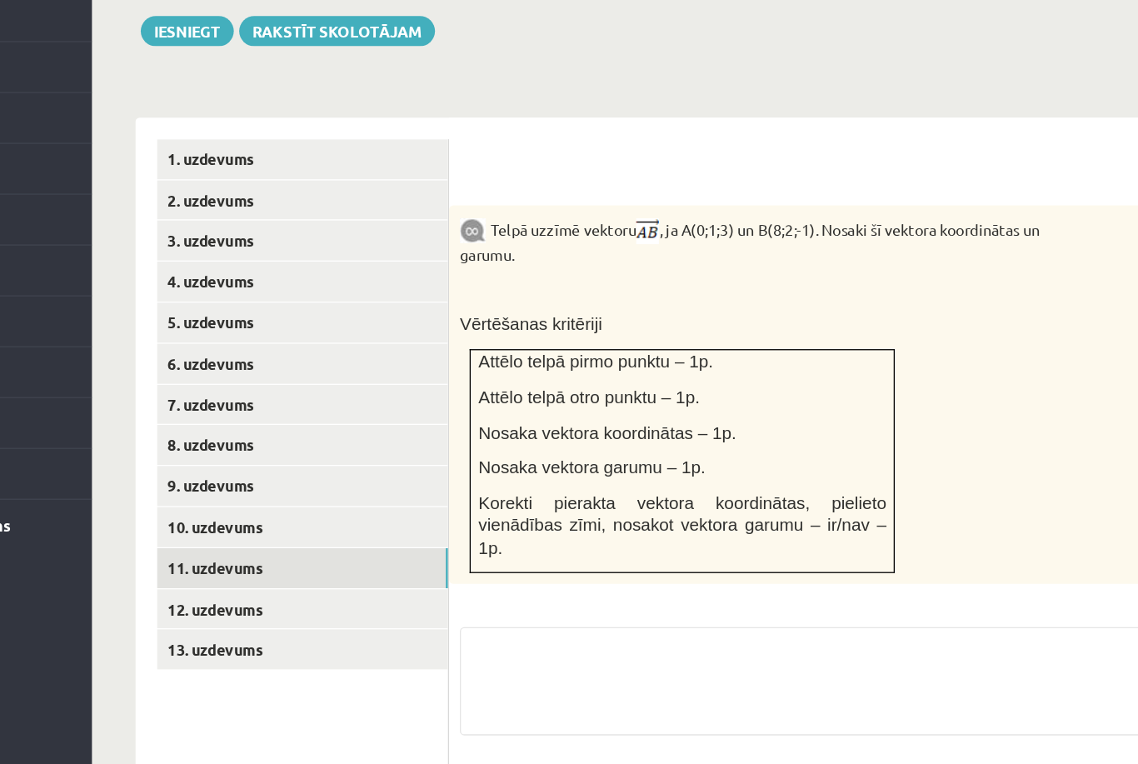
click at [300, 526] on link "10. uzdevums" at bounding box center [412, 541] width 224 height 31
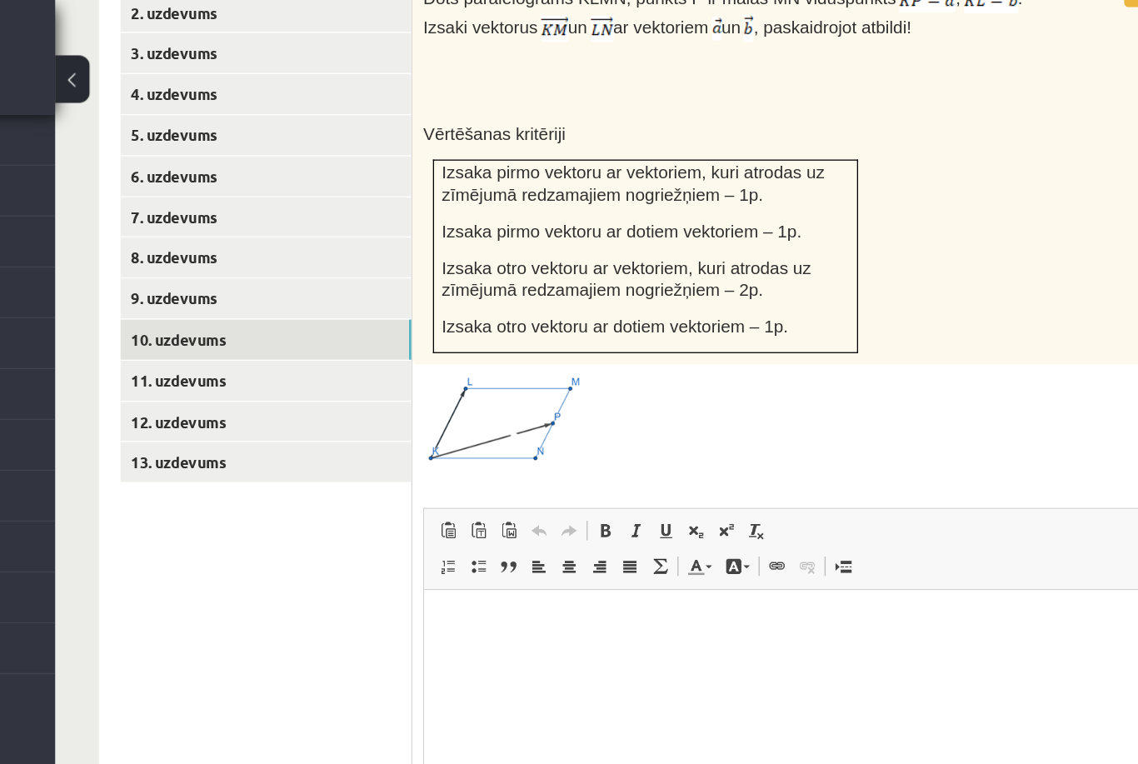
scroll to position [763, 0]
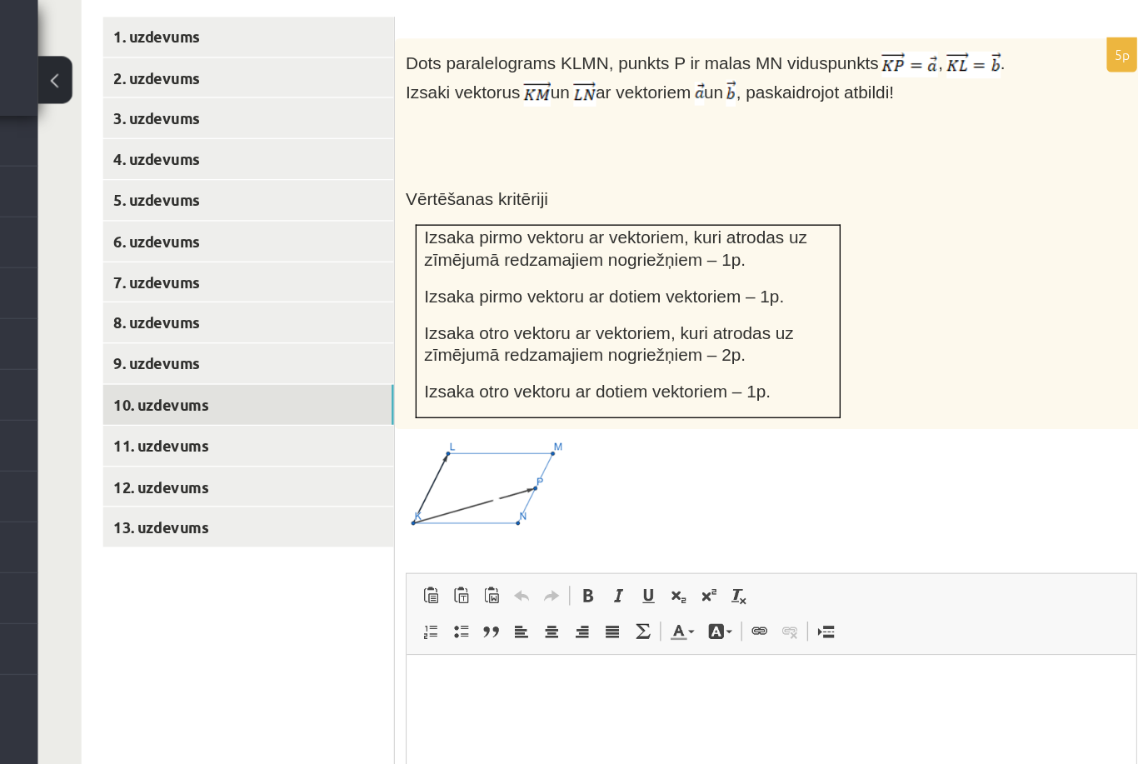
click at [300, 360] on link "12. uzdevums" at bounding box center [412, 375] width 224 height 31
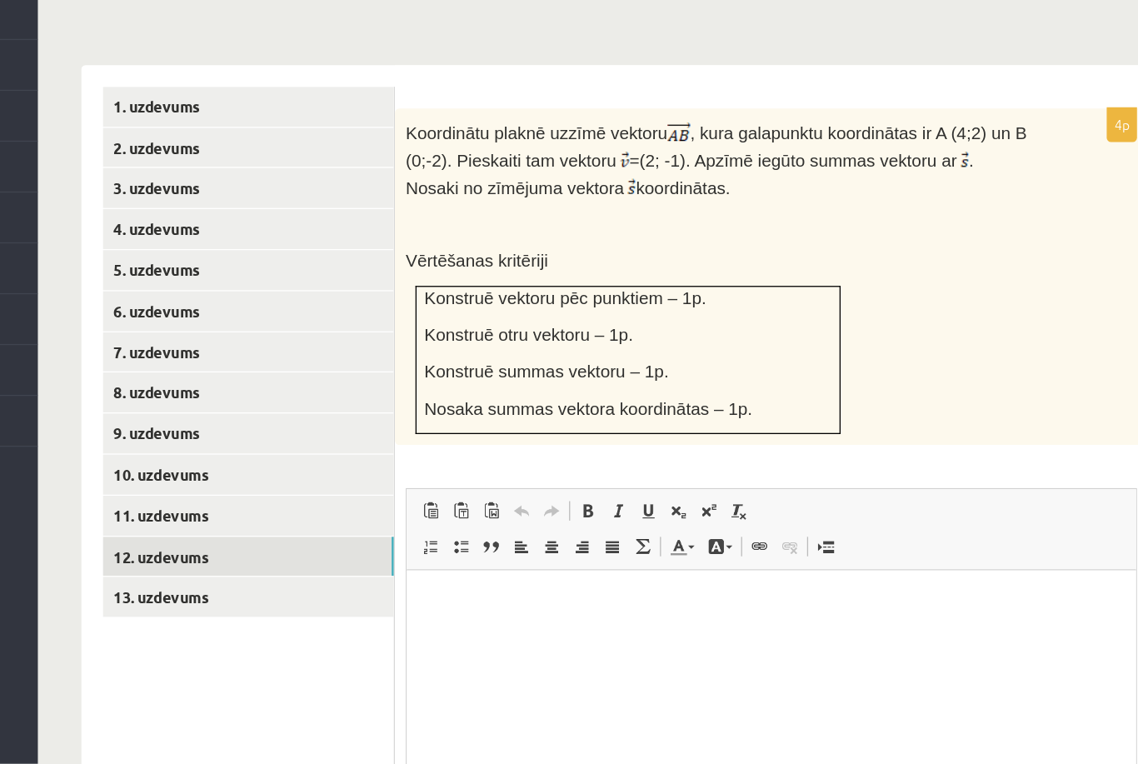
scroll to position [0, 0]
click at [300, 557] on link "11. uzdevums" at bounding box center [412, 572] width 224 height 31
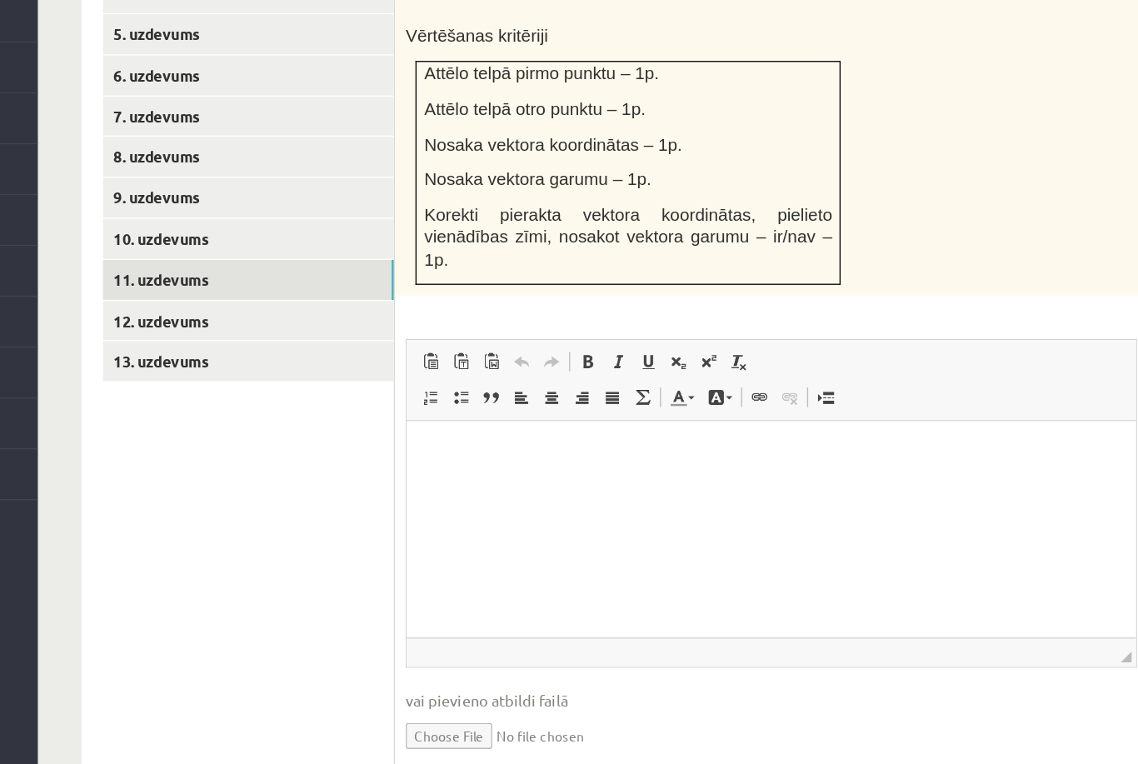
scroll to position [768, 0]
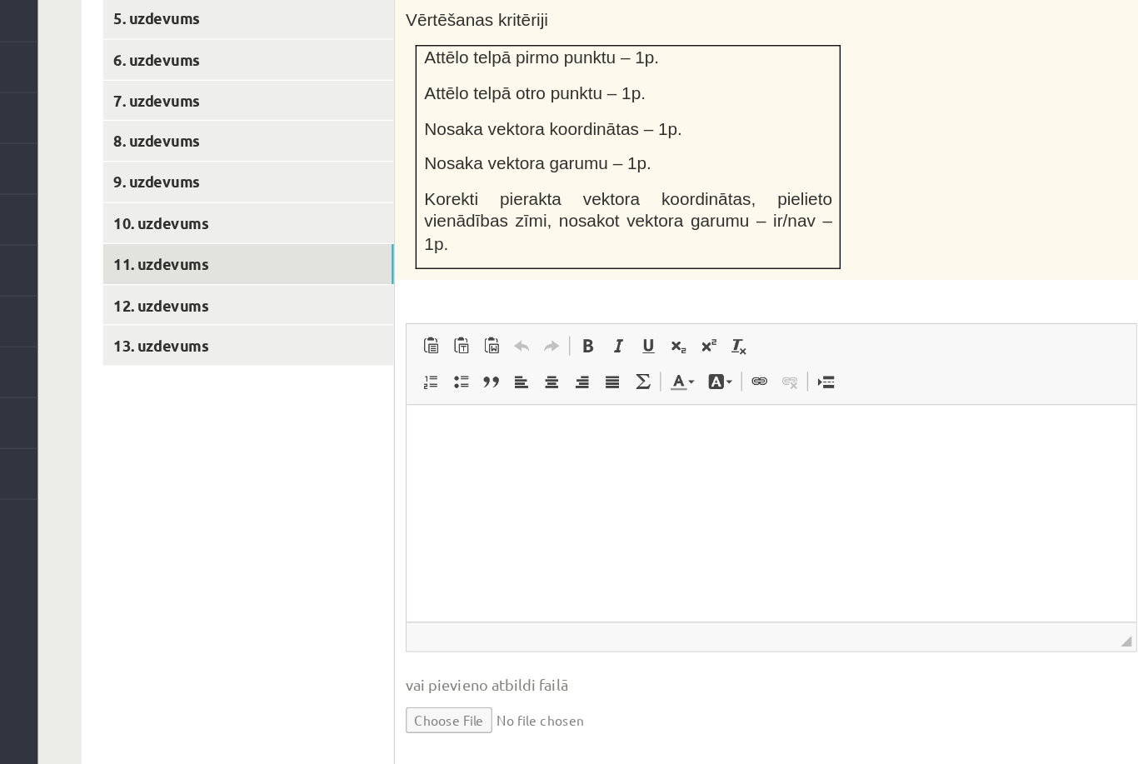
click at [300, 355] on link "12. uzdevums" at bounding box center [412, 370] width 224 height 31
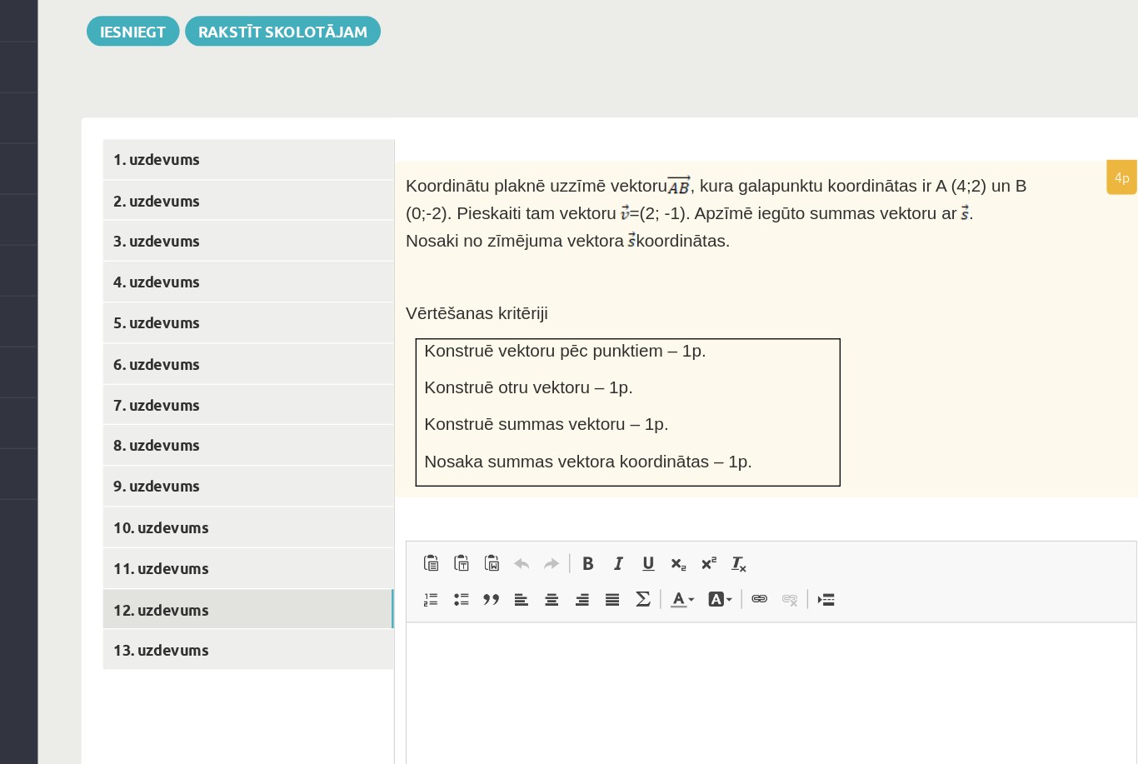
scroll to position [0, 0]
click at [300, 620] on link "13. uzdevums" at bounding box center [412, 635] width 224 height 31
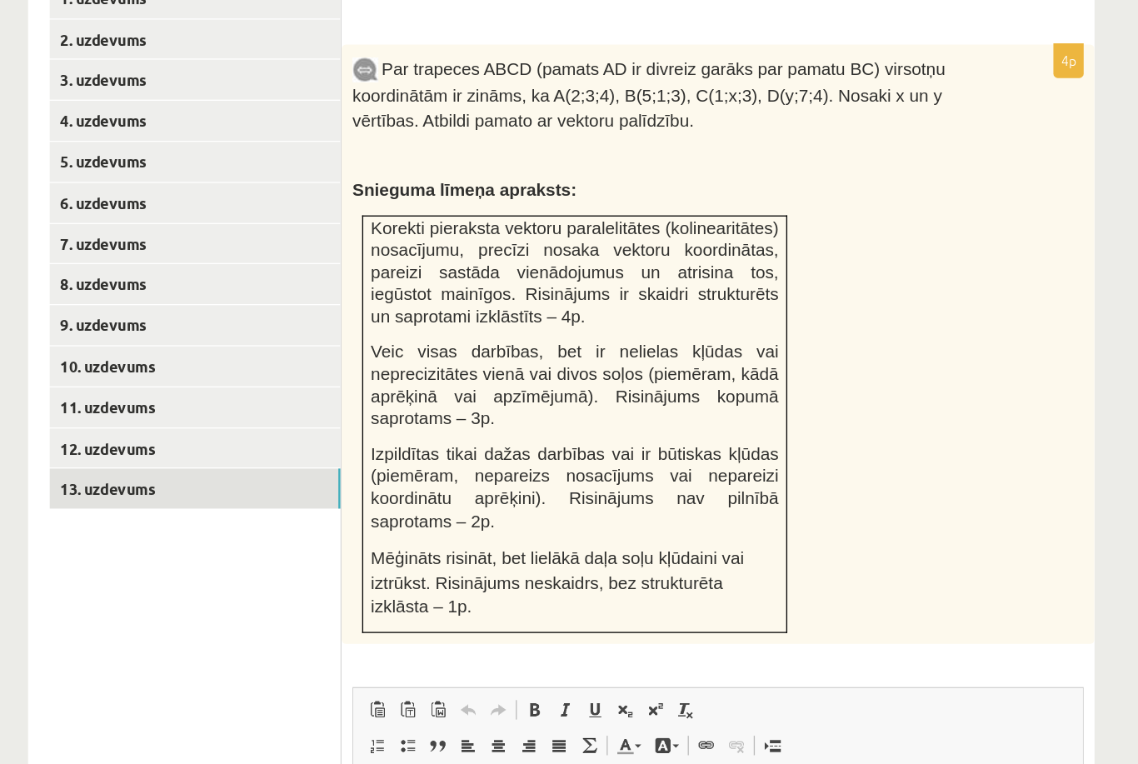
scroll to position [665, 0]
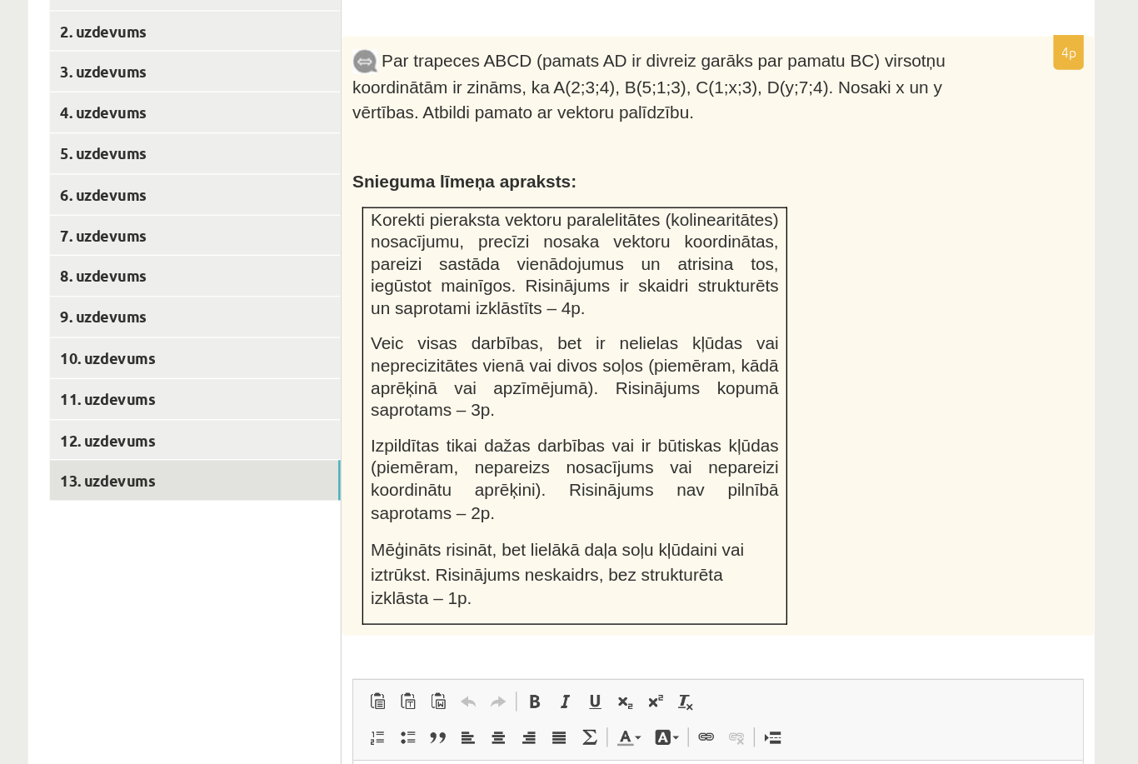
click at [300, 458] on link "12. uzdevums" at bounding box center [412, 473] width 224 height 31
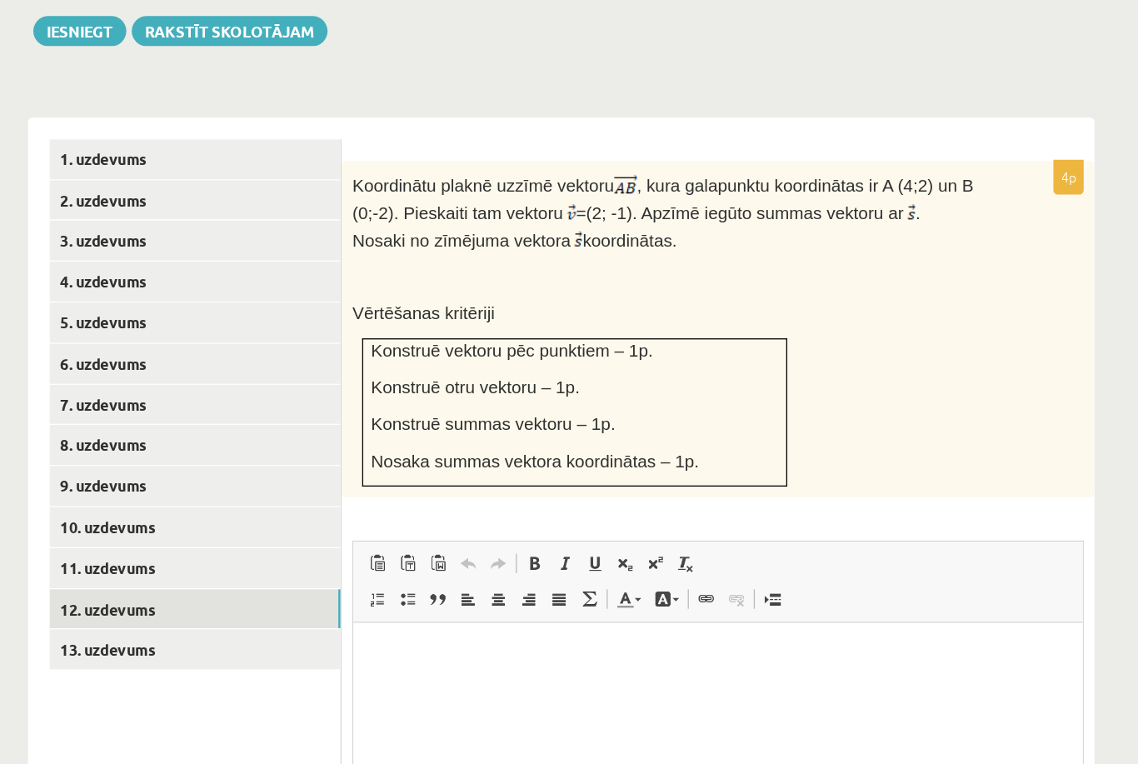
scroll to position [0, 0]
click at [300, 557] on link "11. uzdevums" at bounding box center [412, 572] width 224 height 31
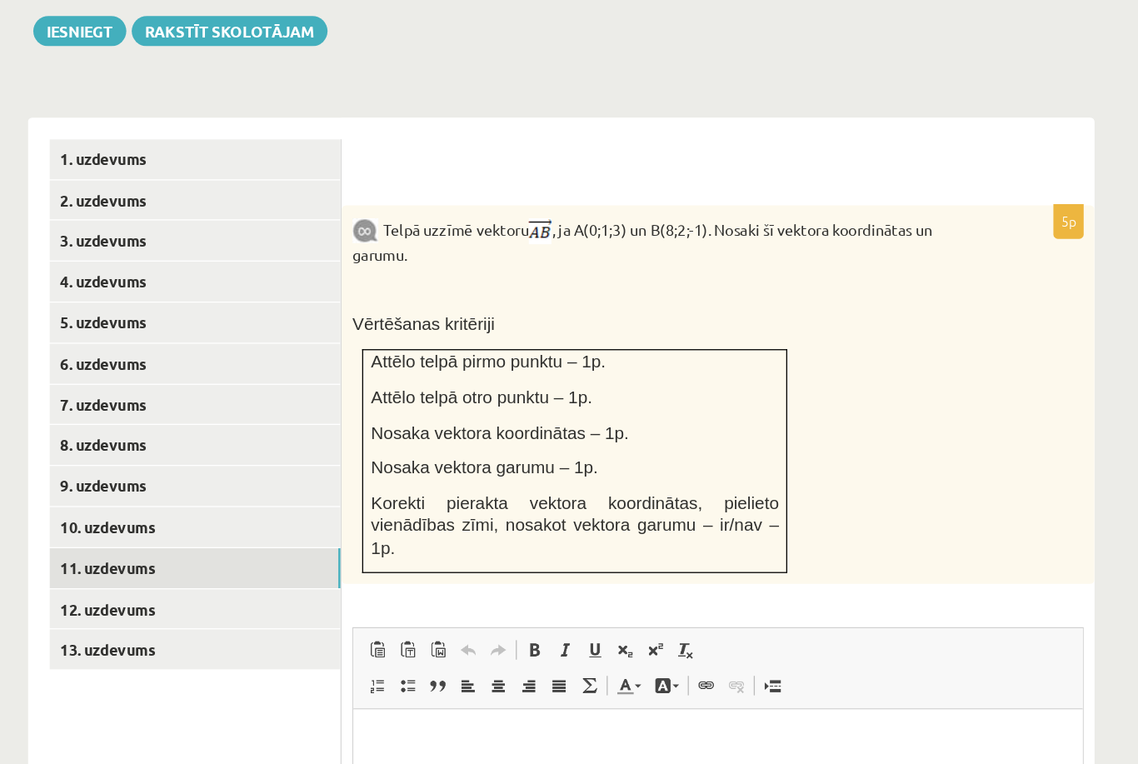
click at [300, 305] on link "3. uzdevums" at bounding box center [412, 320] width 224 height 31
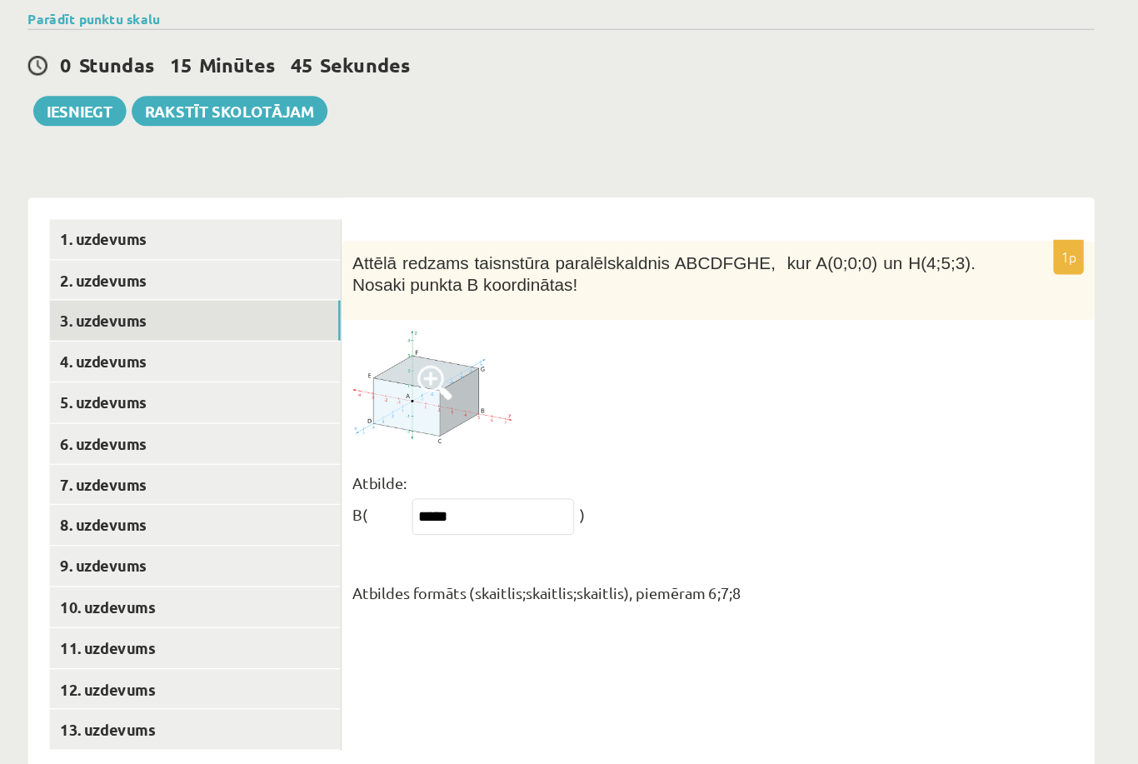
scroll to position [451, 0]
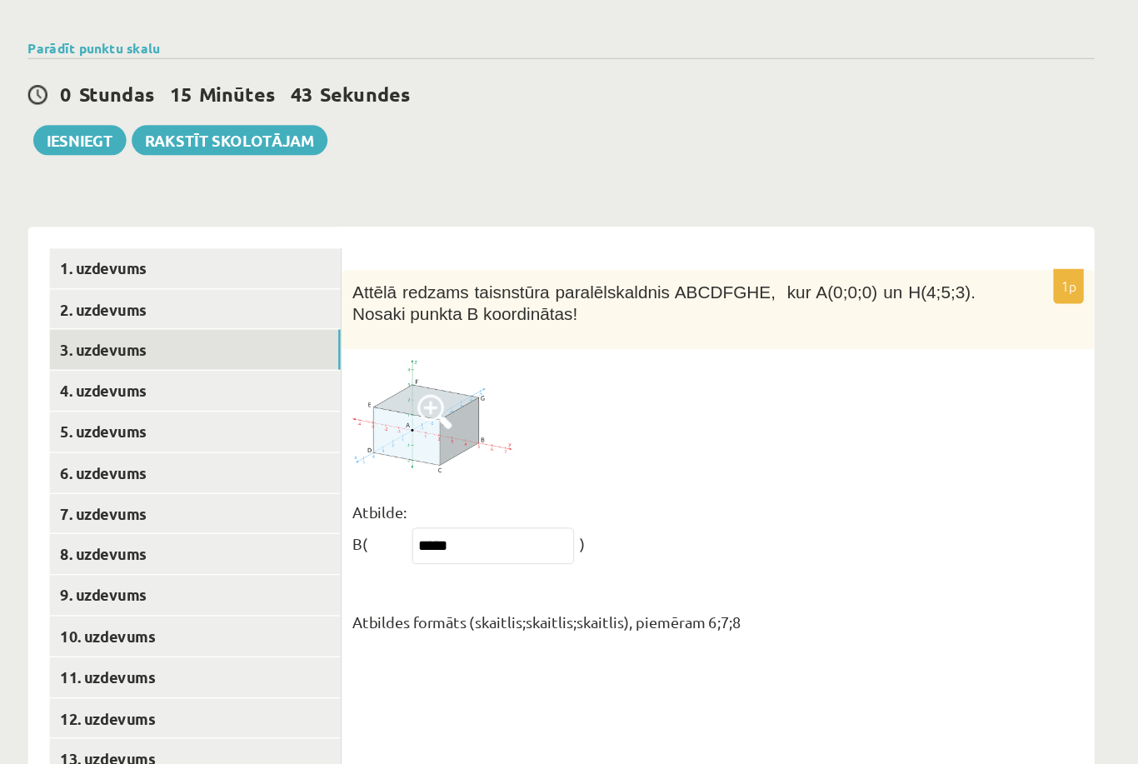
click at [300, 420] on link "4. uzdevums" at bounding box center [412, 435] width 224 height 31
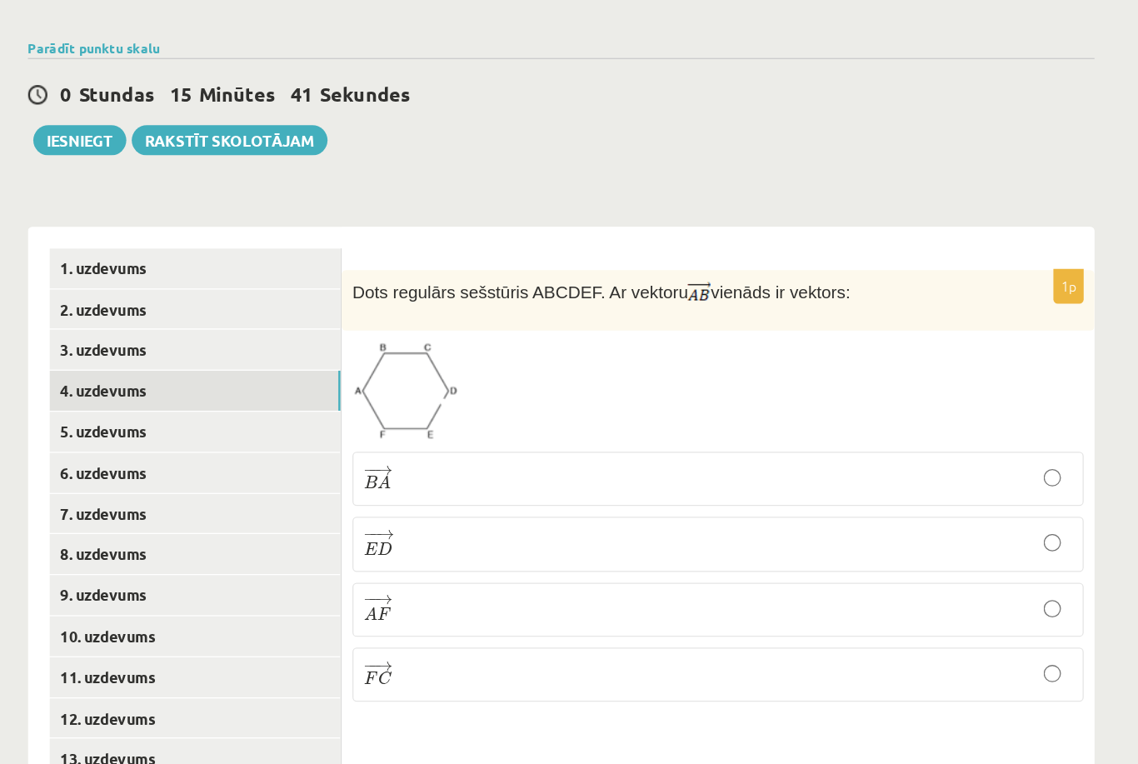
click at [300, 452] on link "5. uzdevums" at bounding box center [412, 467] width 224 height 31
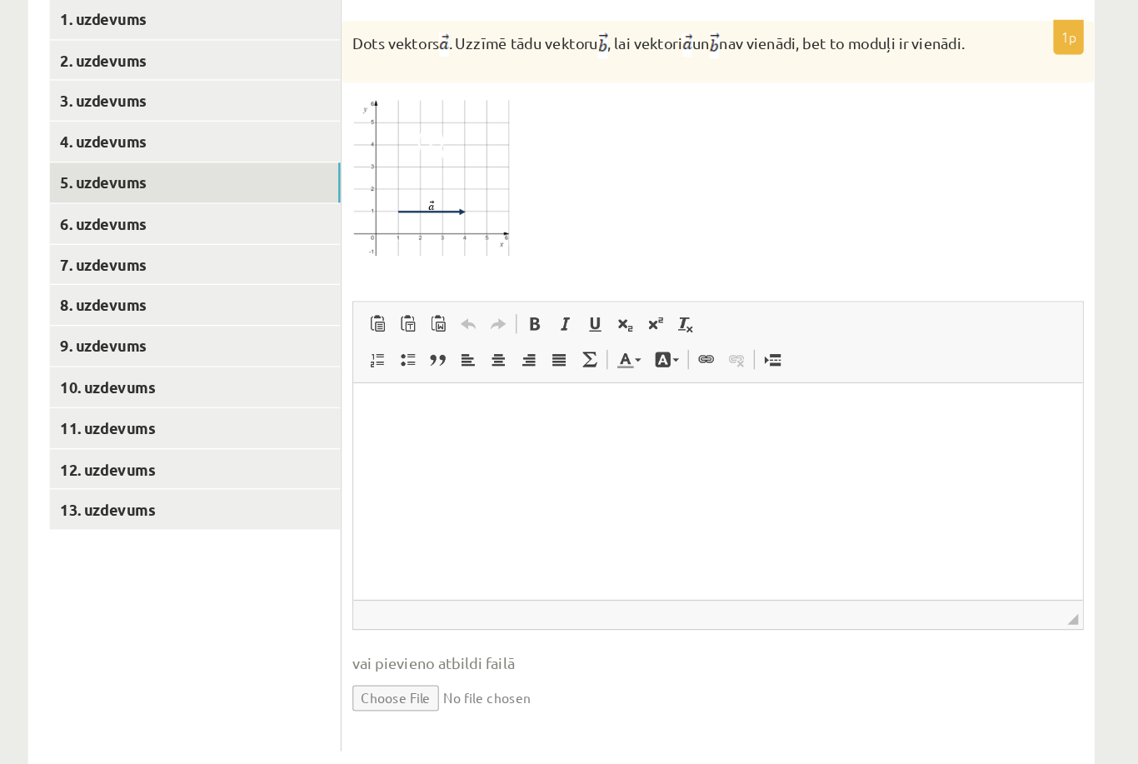
scroll to position [645, 0]
click at [533, 654] on input "file" at bounding box center [814, 671] width 563 height 34
type input "**********"
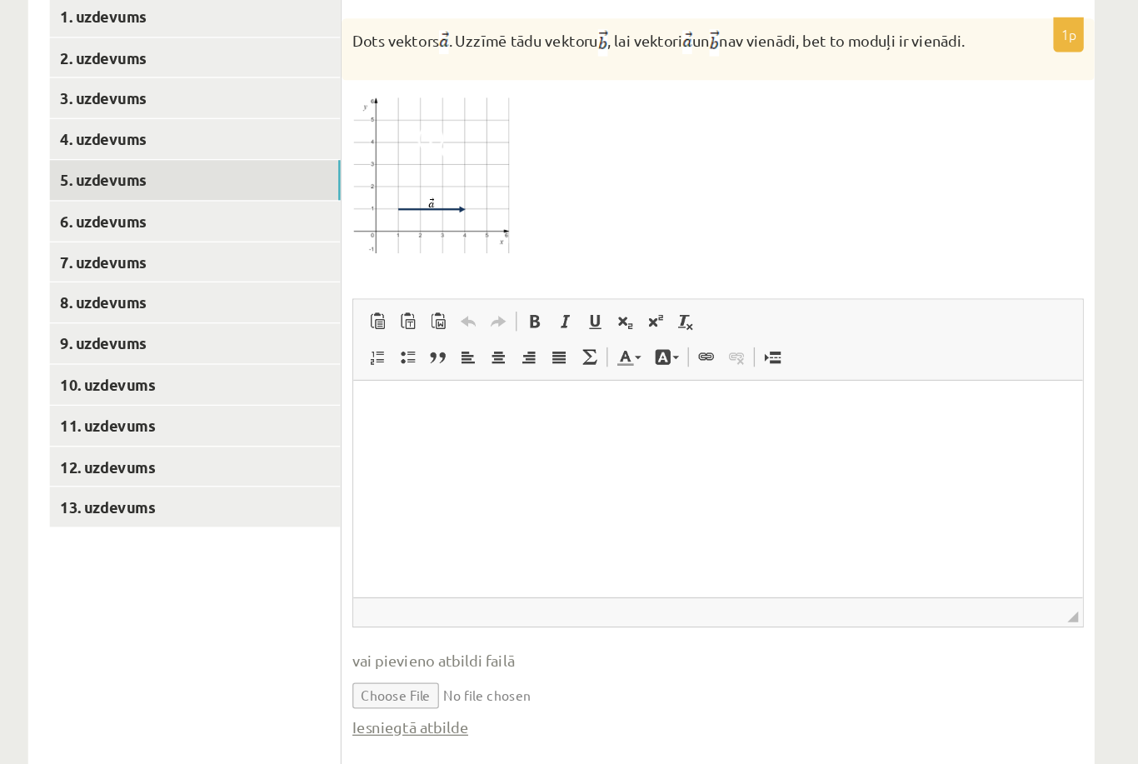
click at [300, 289] on link "6. uzdevums" at bounding box center [412, 304] width 224 height 31
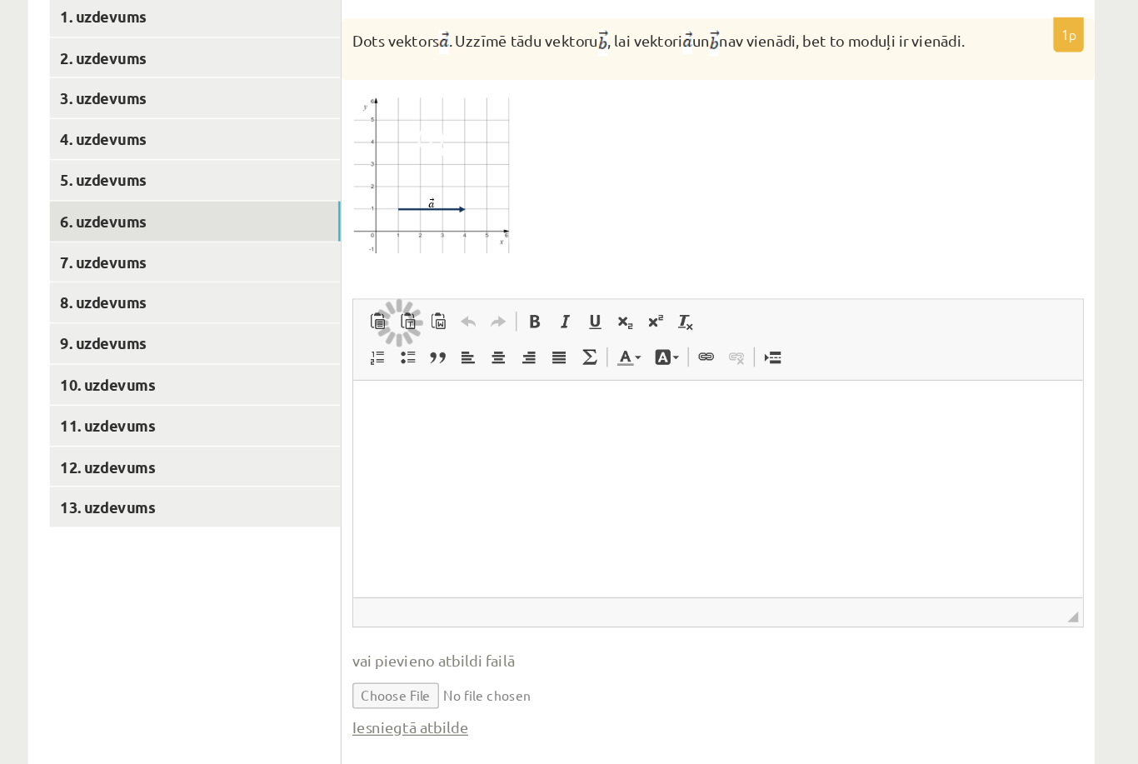
scroll to position [451, 0]
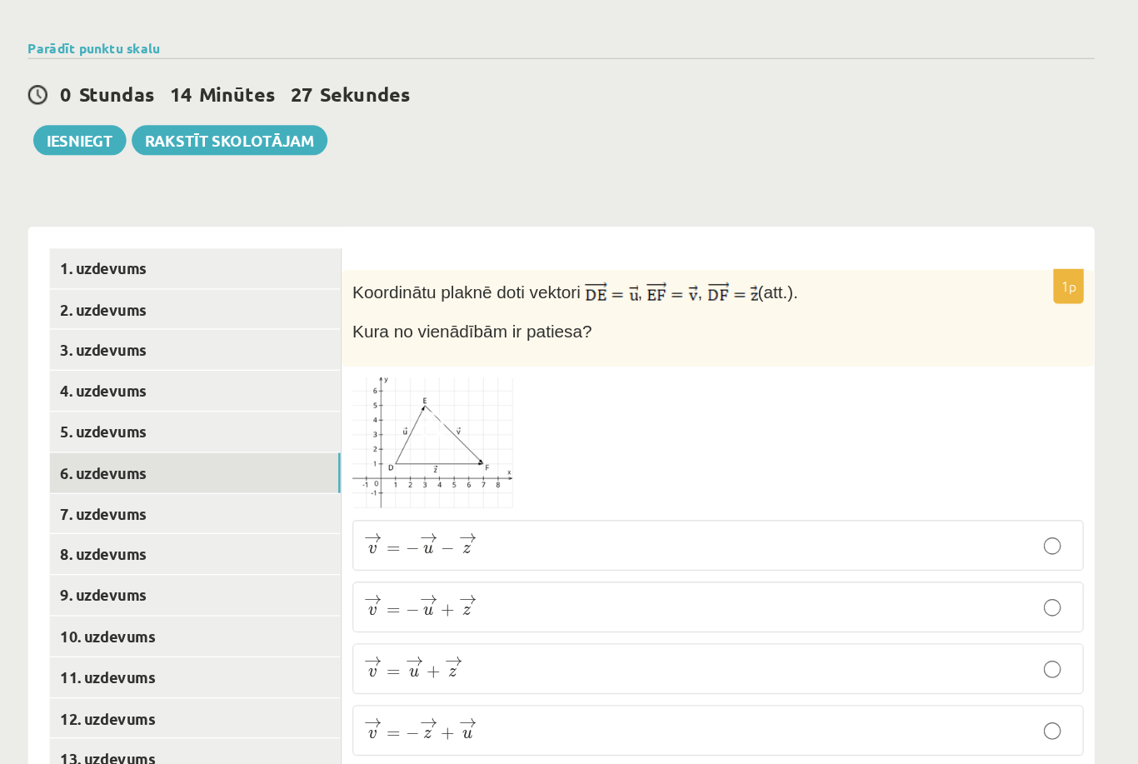
click at [300, 515] on link "7. uzdevums" at bounding box center [412, 530] width 224 height 31
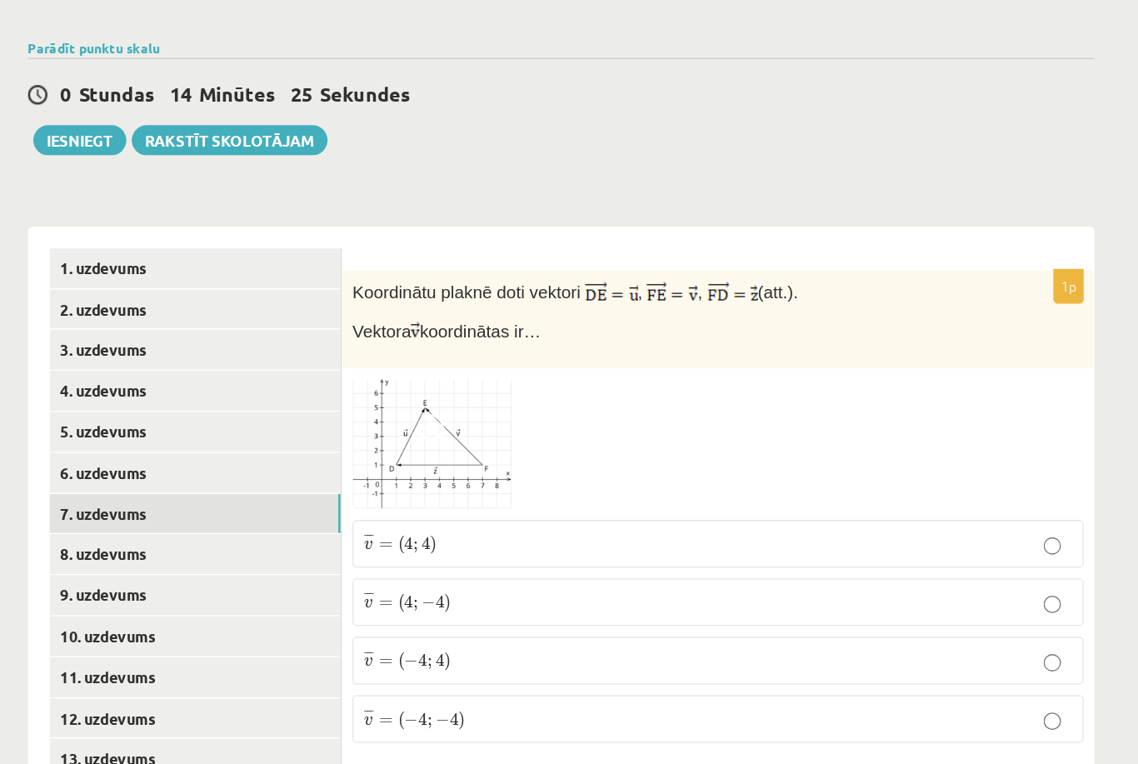
click at [300, 546] on link "8. uzdevums" at bounding box center [412, 561] width 224 height 31
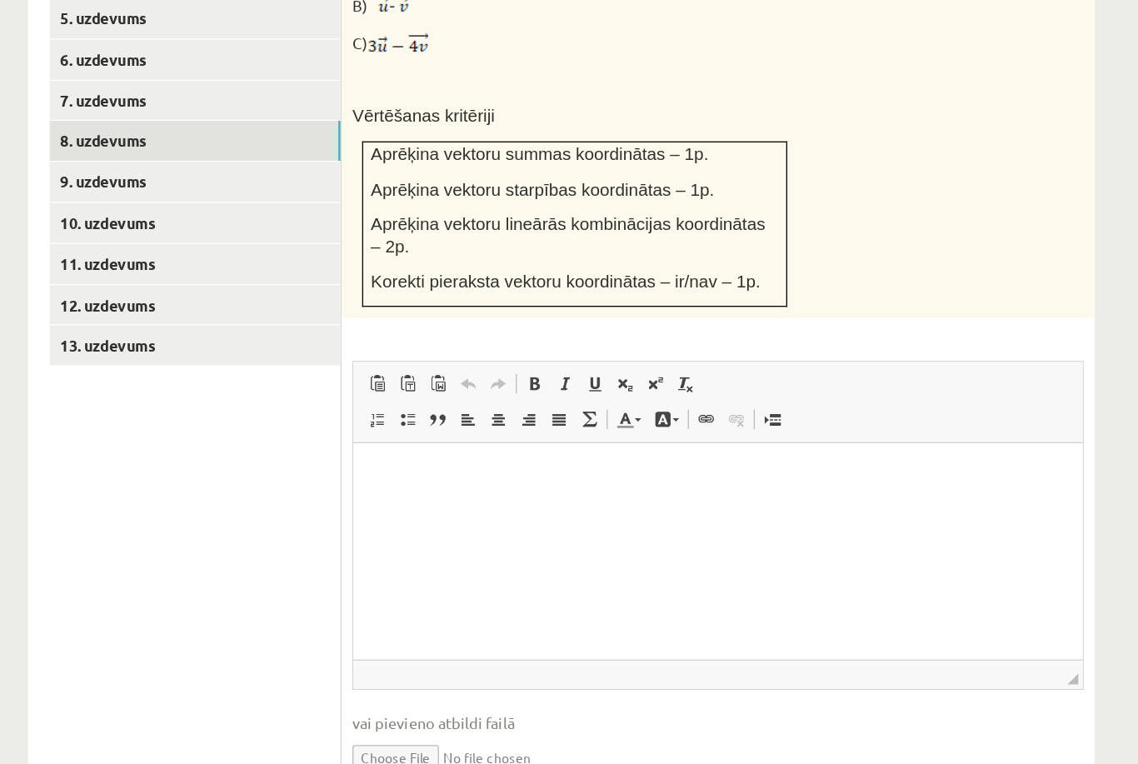
scroll to position [797, 0]
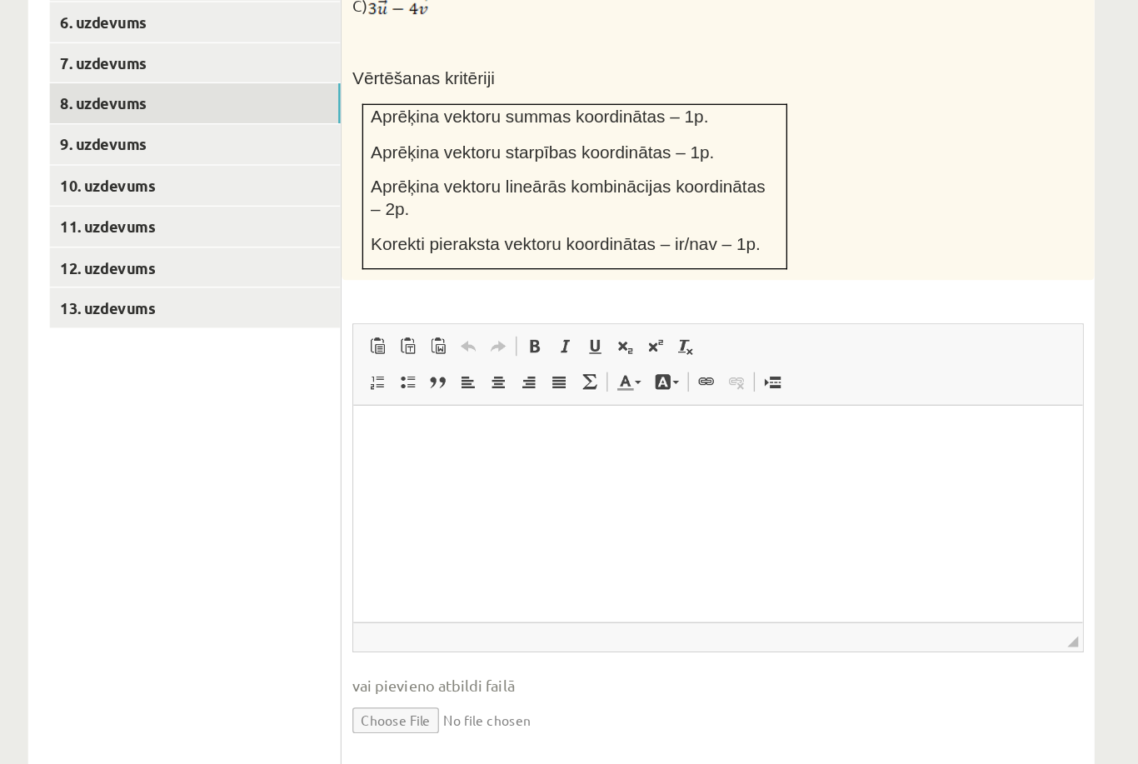
click at [533, 672] on input "file" at bounding box center [814, 689] width 563 height 34
type input "**********"
click at [300, 231] on link "9. uzdevums" at bounding box center [412, 246] width 224 height 31
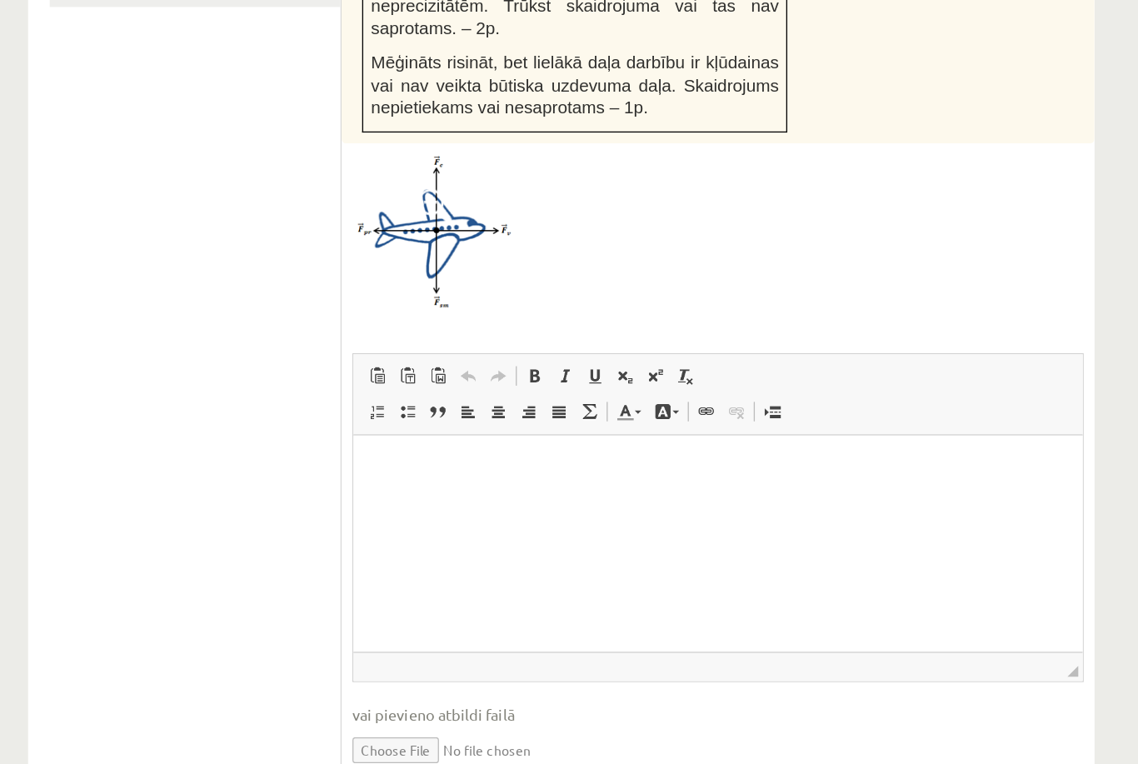
scroll to position [1072, 0]
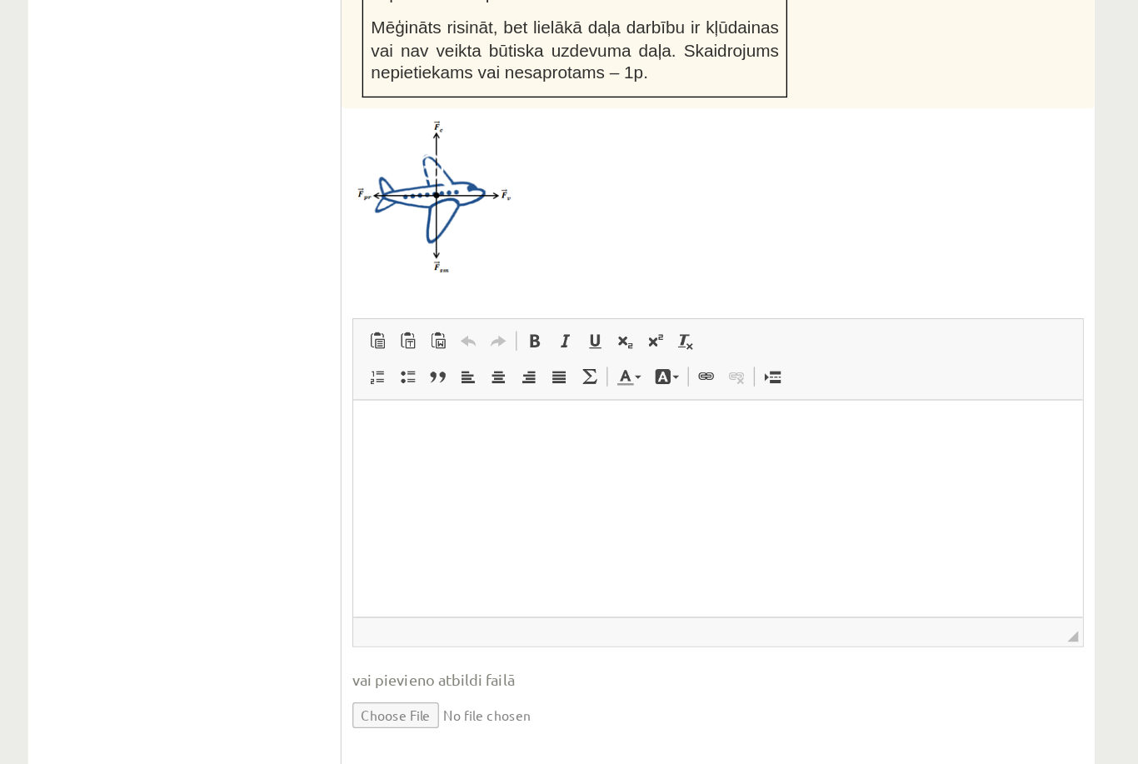
click at [533, 667] on input "file" at bounding box center [814, 684] width 563 height 34
type input "**********"
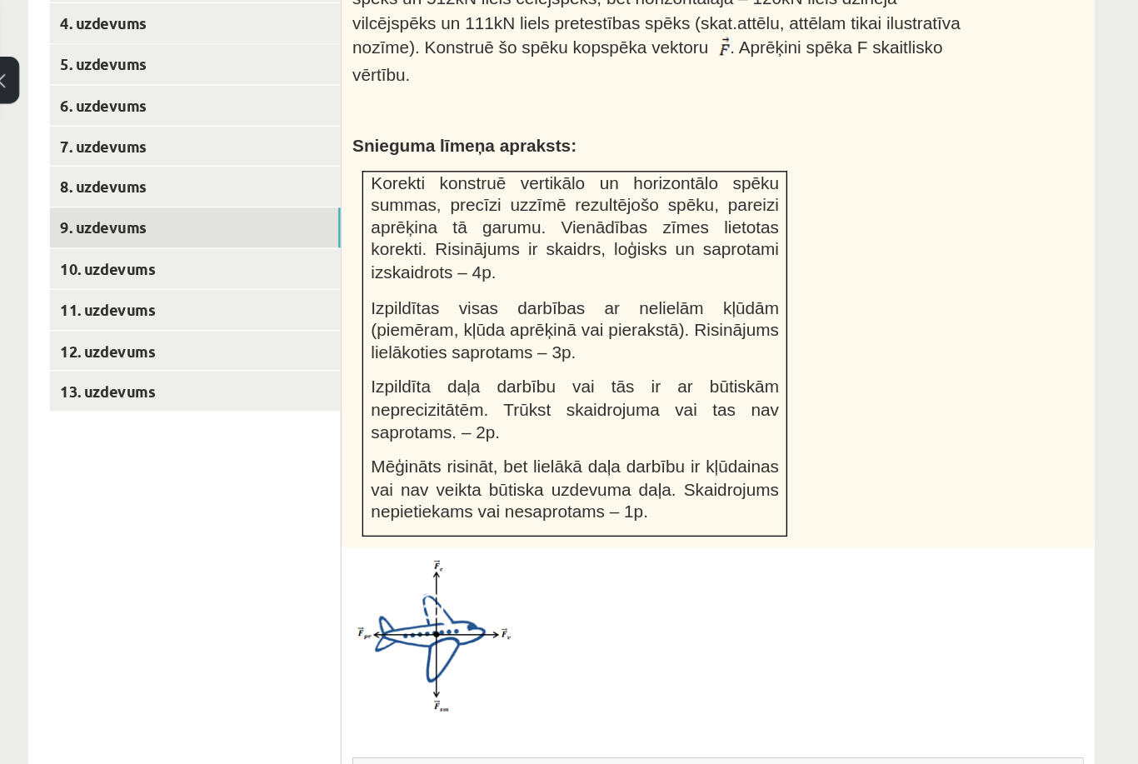
scroll to position [864, 0]
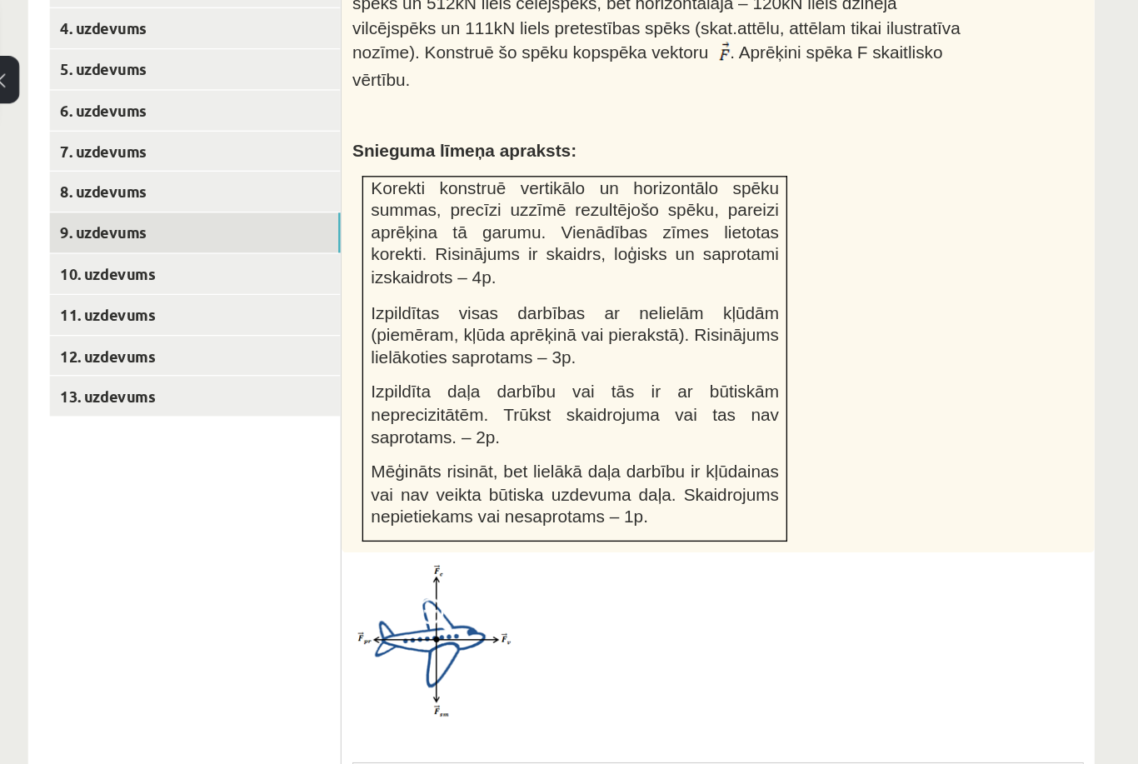
click at [300, 196] on link "10. uzdevums" at bounding box center [412, 211] width 224 height 31
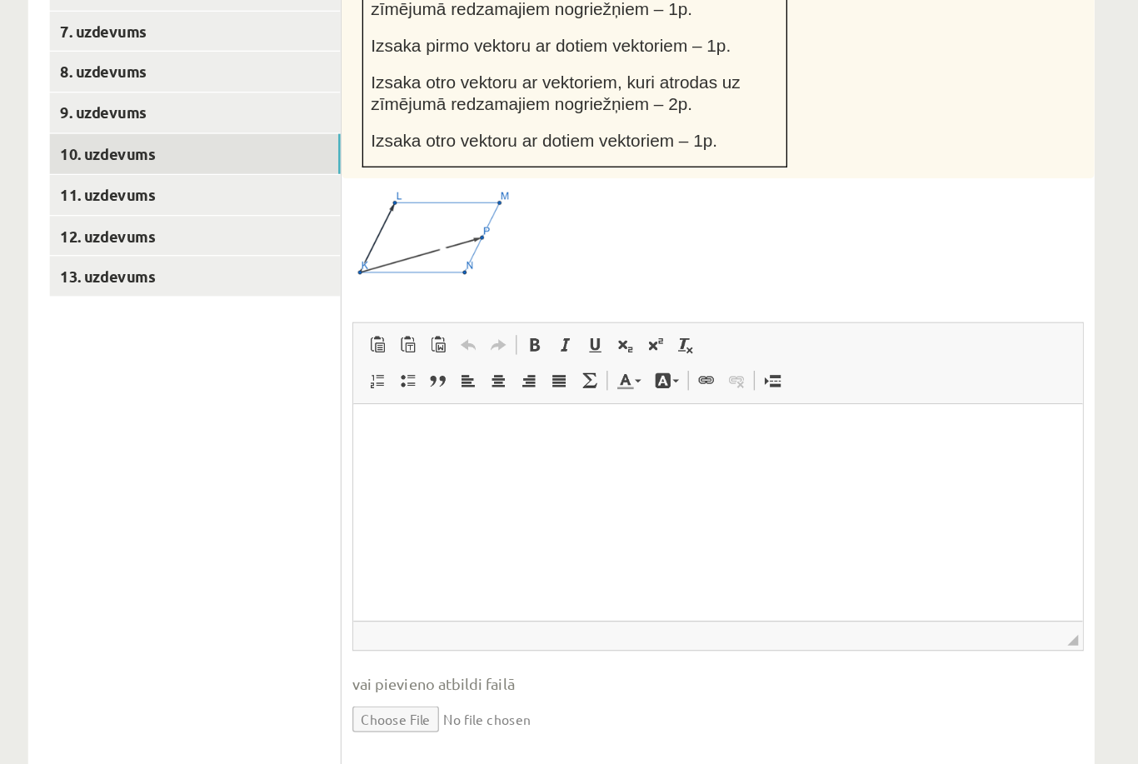
scroll to position [822, 0]
click at [533, 670] on input "file" at bounding box center [814, 687] width 563 height 34
type input "**********"
click at [300, 269] on link "11. uzdevums" at bounding box center [412, 284] width 224 height 31
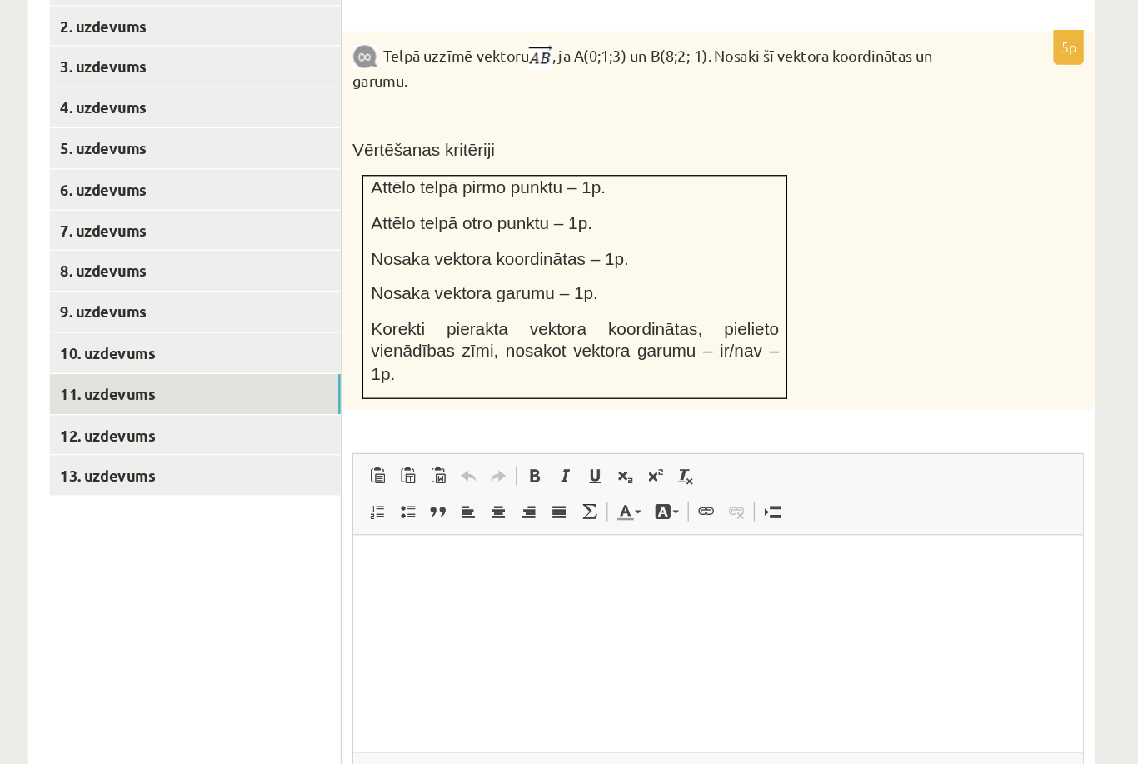
scroll to position [768, 0]
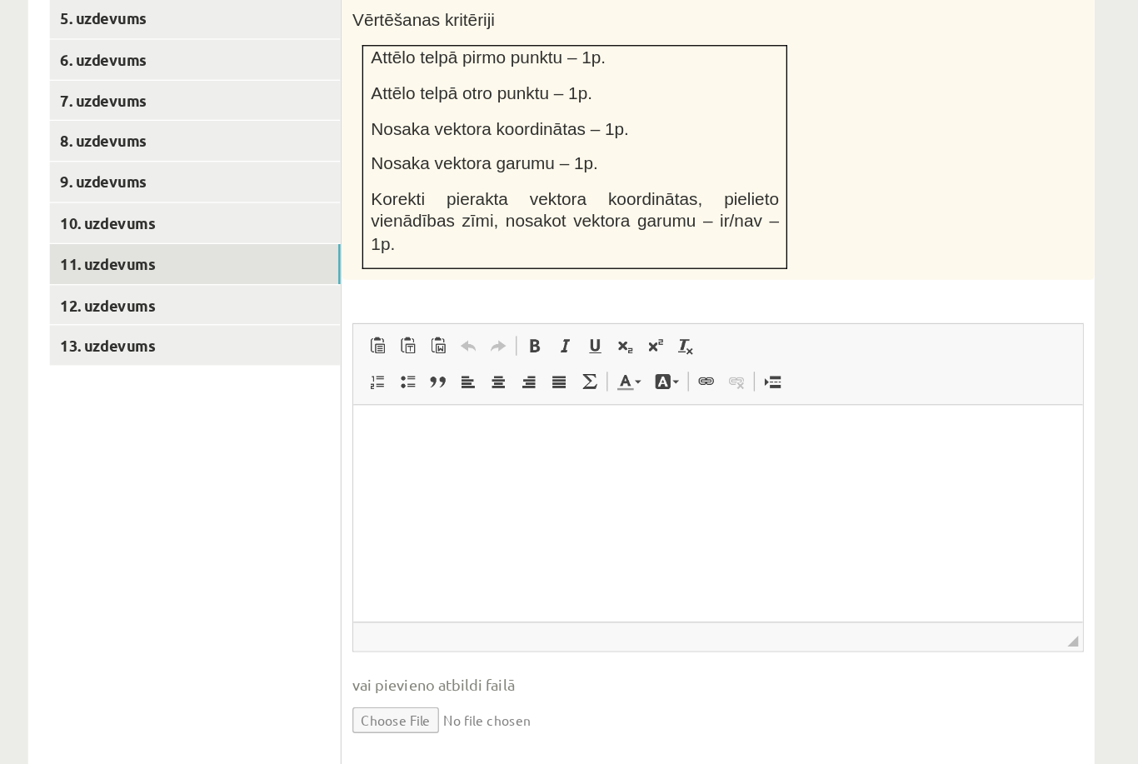
click at [533, 672] on input "file" at bounding box center [814, 689] width 563 height 34
type input "**********"
click at [300, 355] on link "12. uzdevums" at bounding box center [412, 370] width 224 height 31
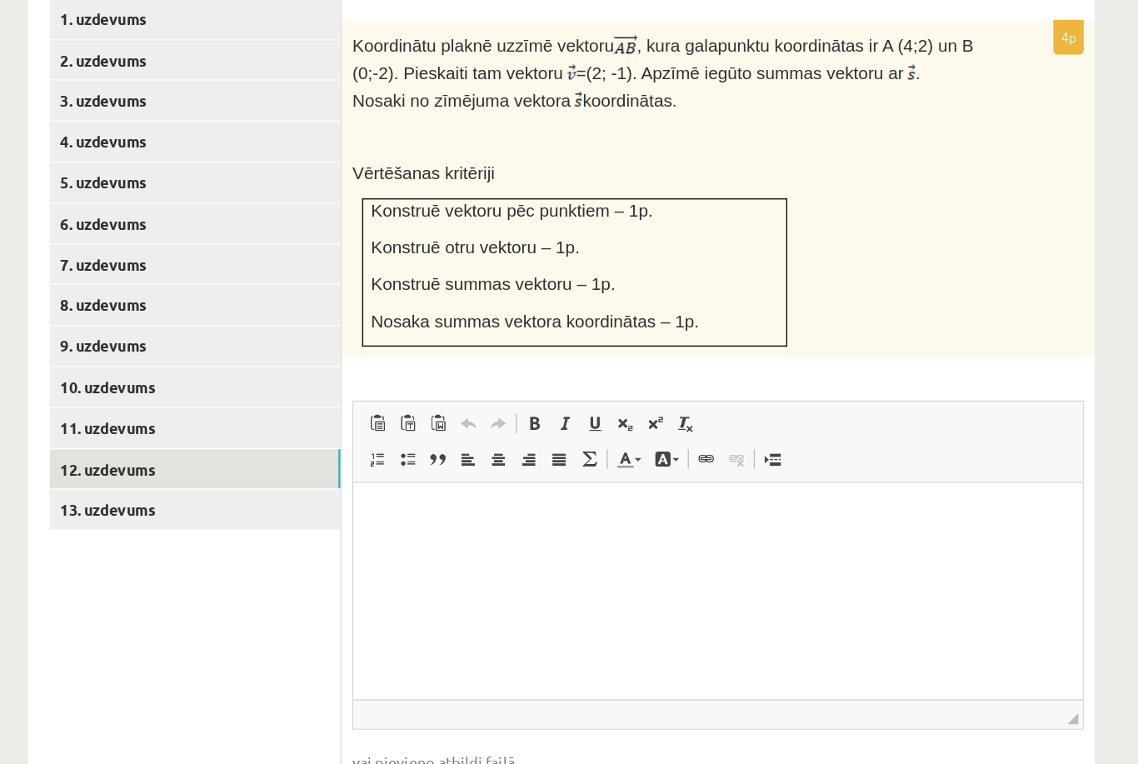
scroll to position [702, 0]
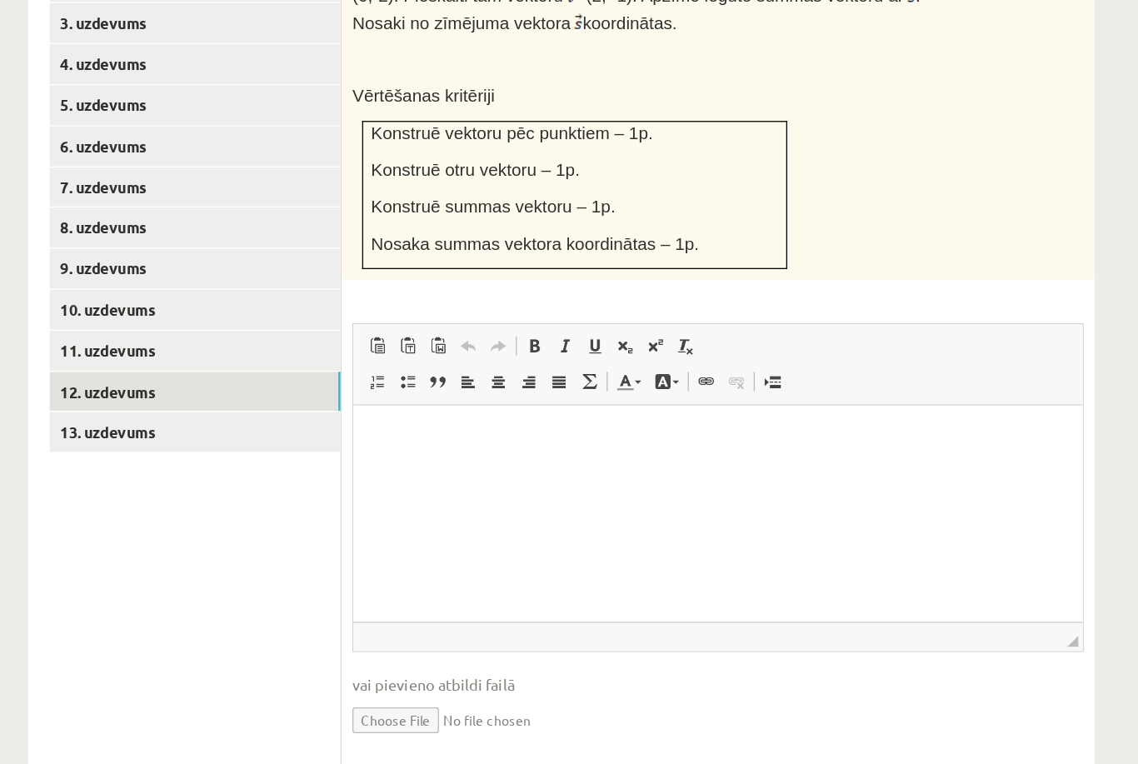
click at [533, 672] on input "file" at bounding box center [814, 689] width 563 height 34
type input "**********"
click at [300, 452] on link "13. uzdevums" at bounding box center [412, 467] width 224 height 31
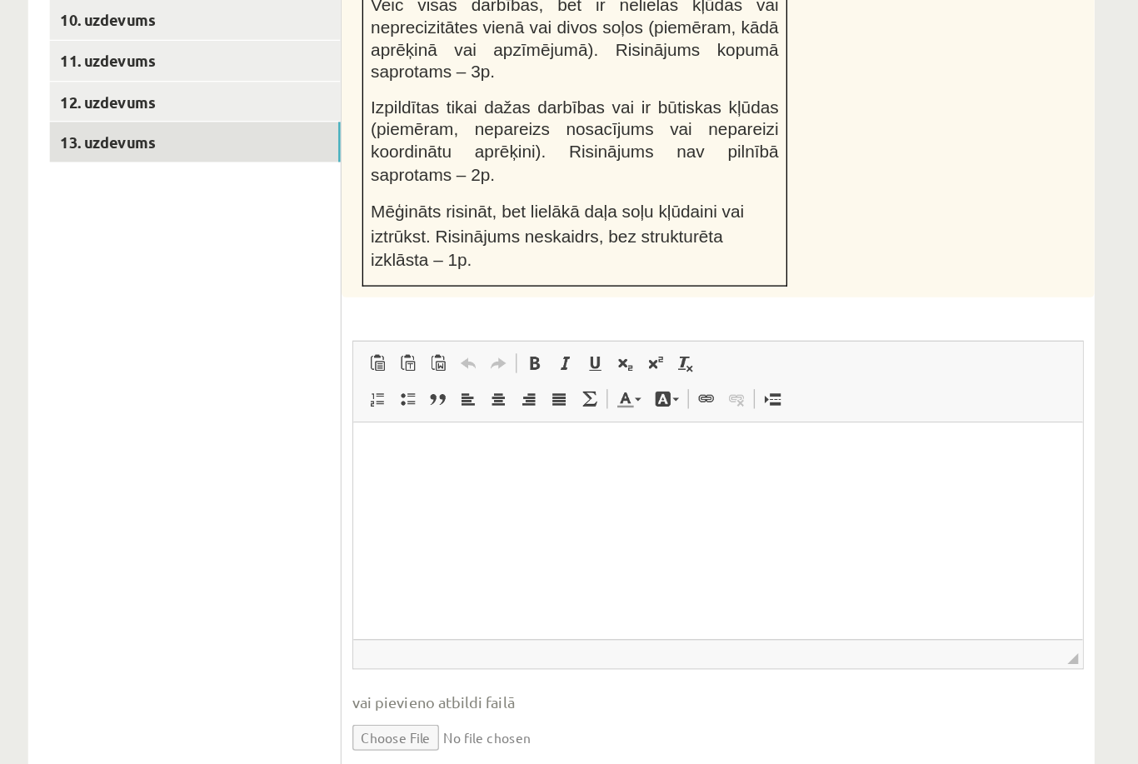
scroll to position [931, 0]
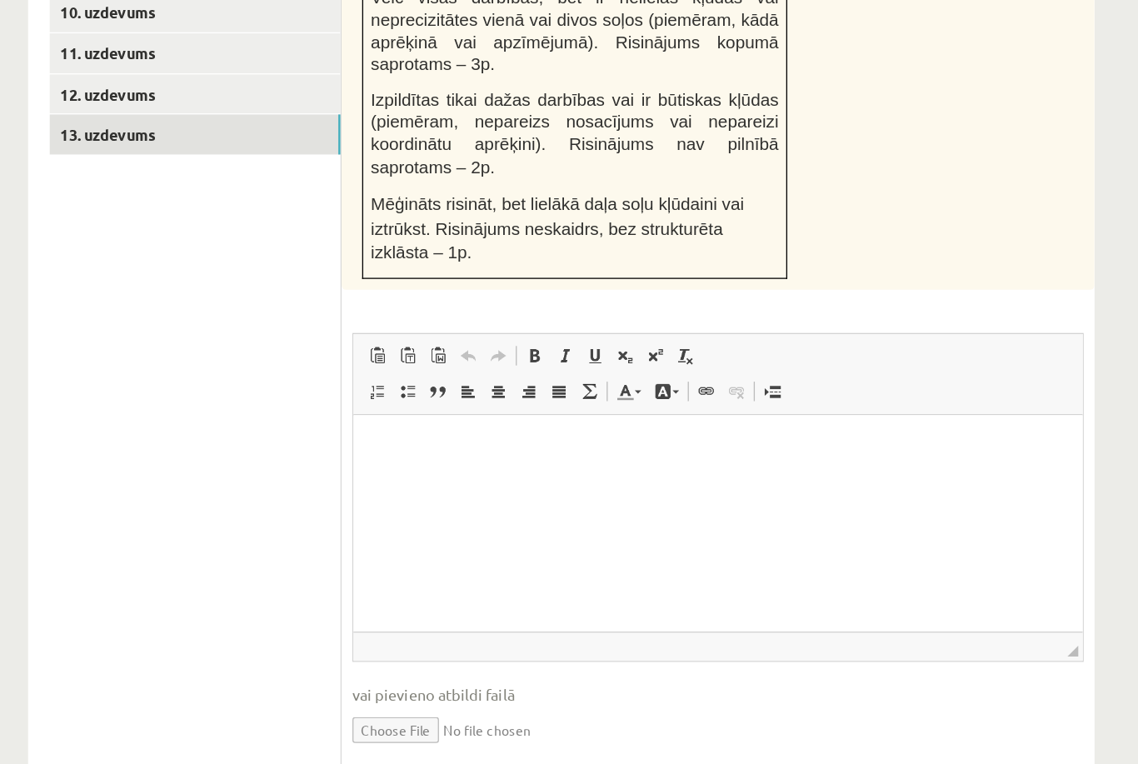
click at [533, 679] on input "file" at bounding box center [814, 696] width 563 height 34
type input "**********"
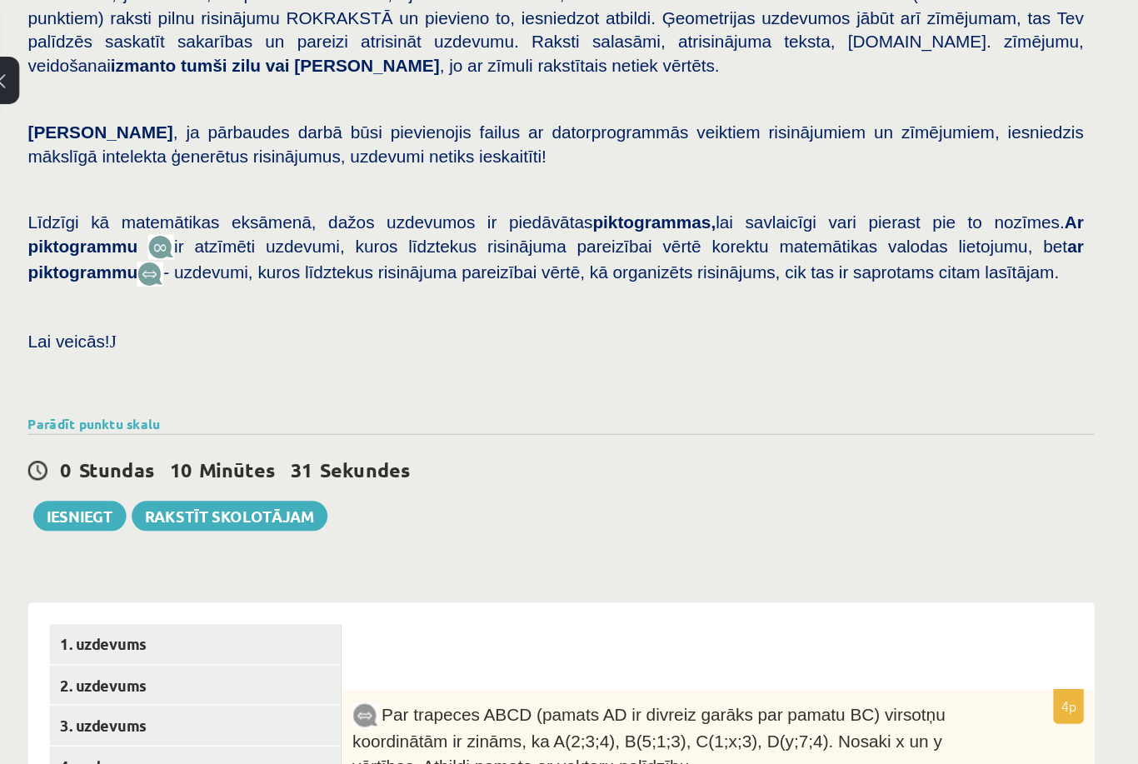
scroll to position [295, 0]
click at [287, 387] on button "Iesniegt" at bounding box center [323, 398] width 72 height 23
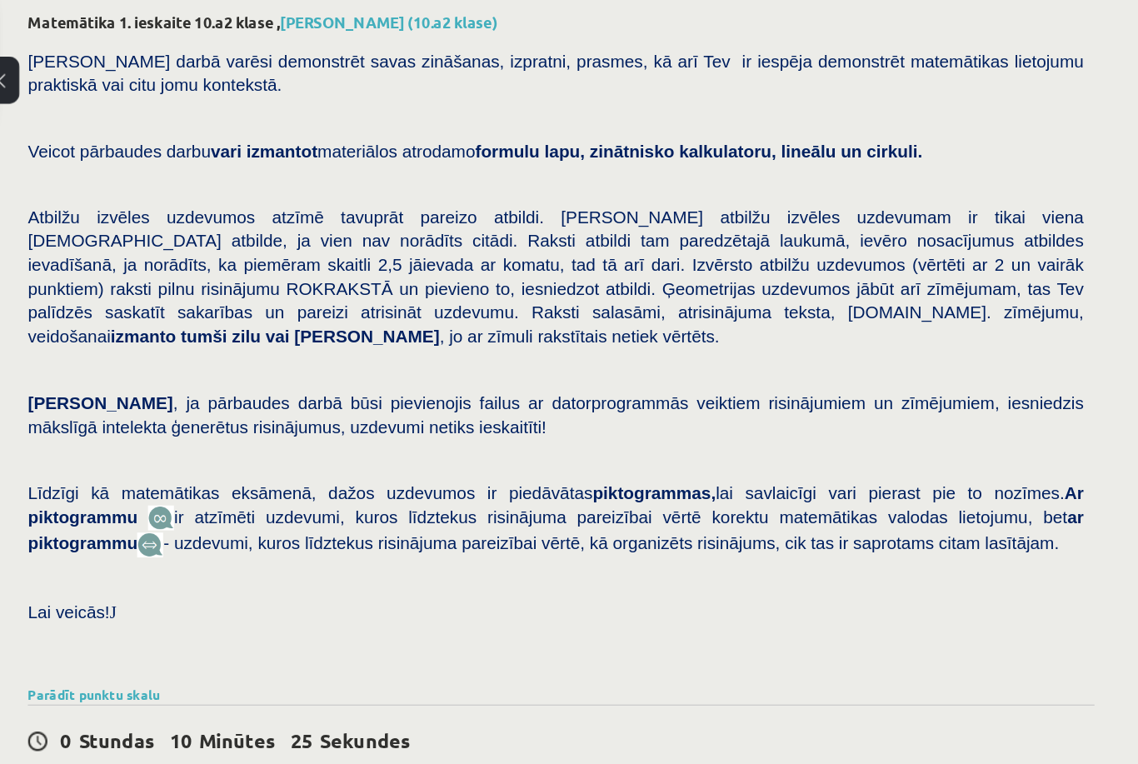
scroll to position [87, 0]
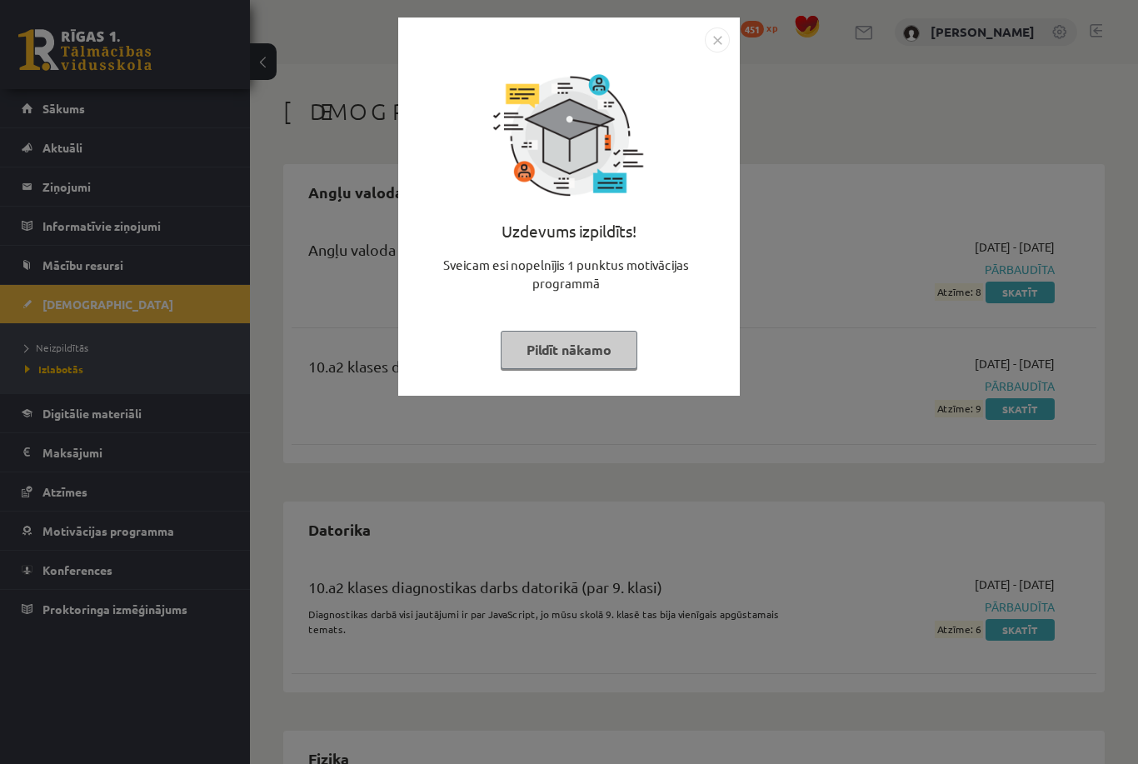
click at [591, 352] on button "Pildīt nākamo" at bounding box center [569, 350] width 137 height 38
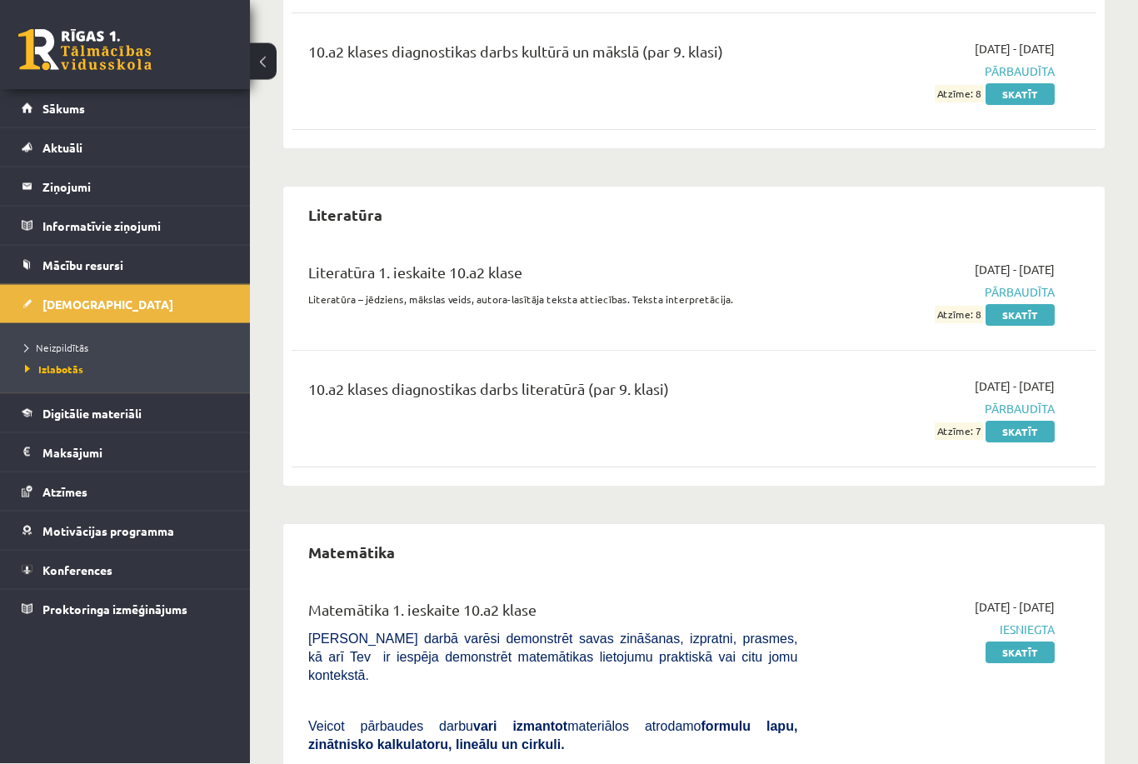
scroll to position [1778, 0]
click at [38, 92] on link "Sākums" at bounding box center [125, 108] width 207 height 38
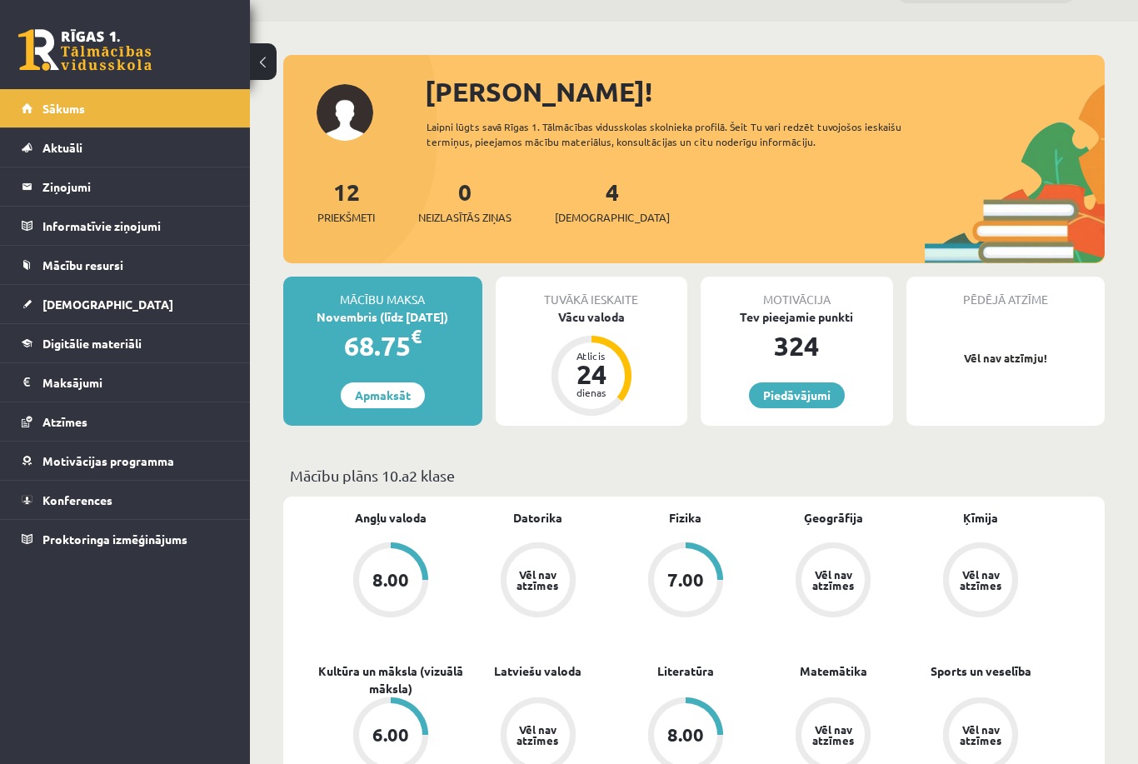
scroll to position [41, 0]
click at [606, 310] on div "Vācu valoda" at bounding box center [592, 318] width 192 height 17
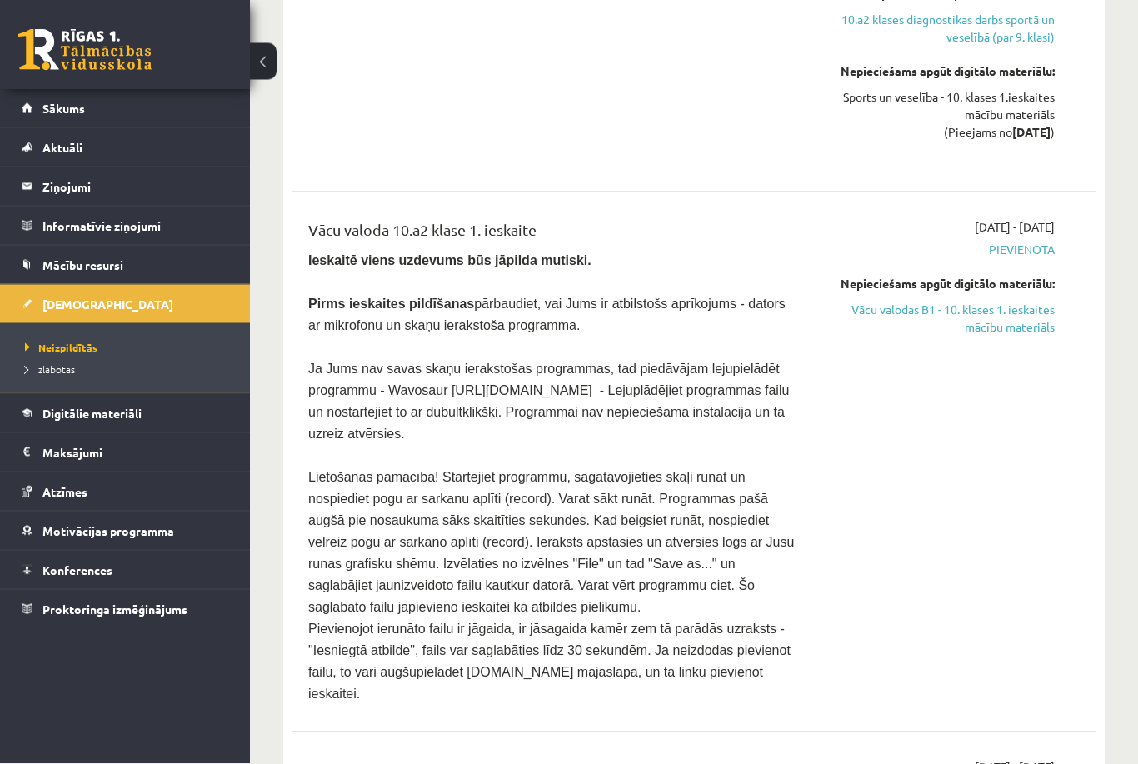
scroll to position [2621, 0]
